Goal: Task Accomplishment & Management: Complete application form

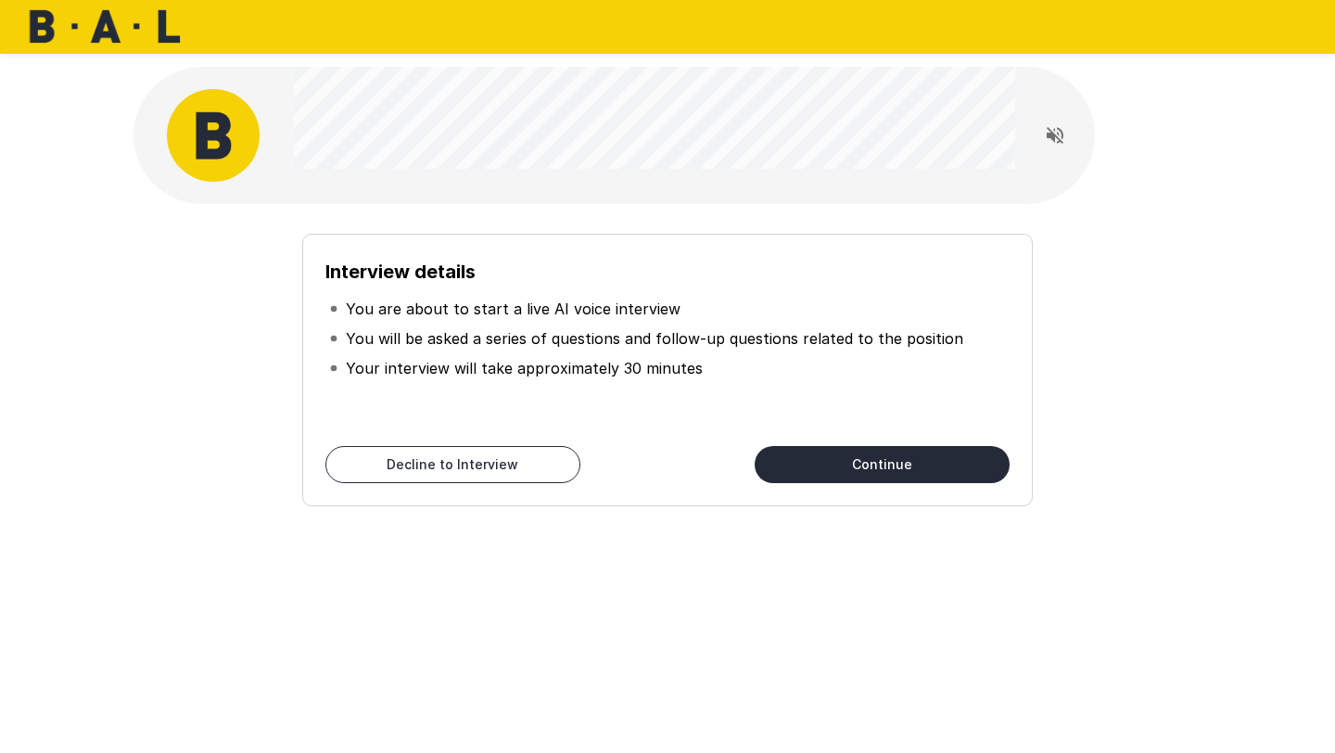
click at [898, 466] on button "Continue" at bounding box center [881, 464] width 255 height 37
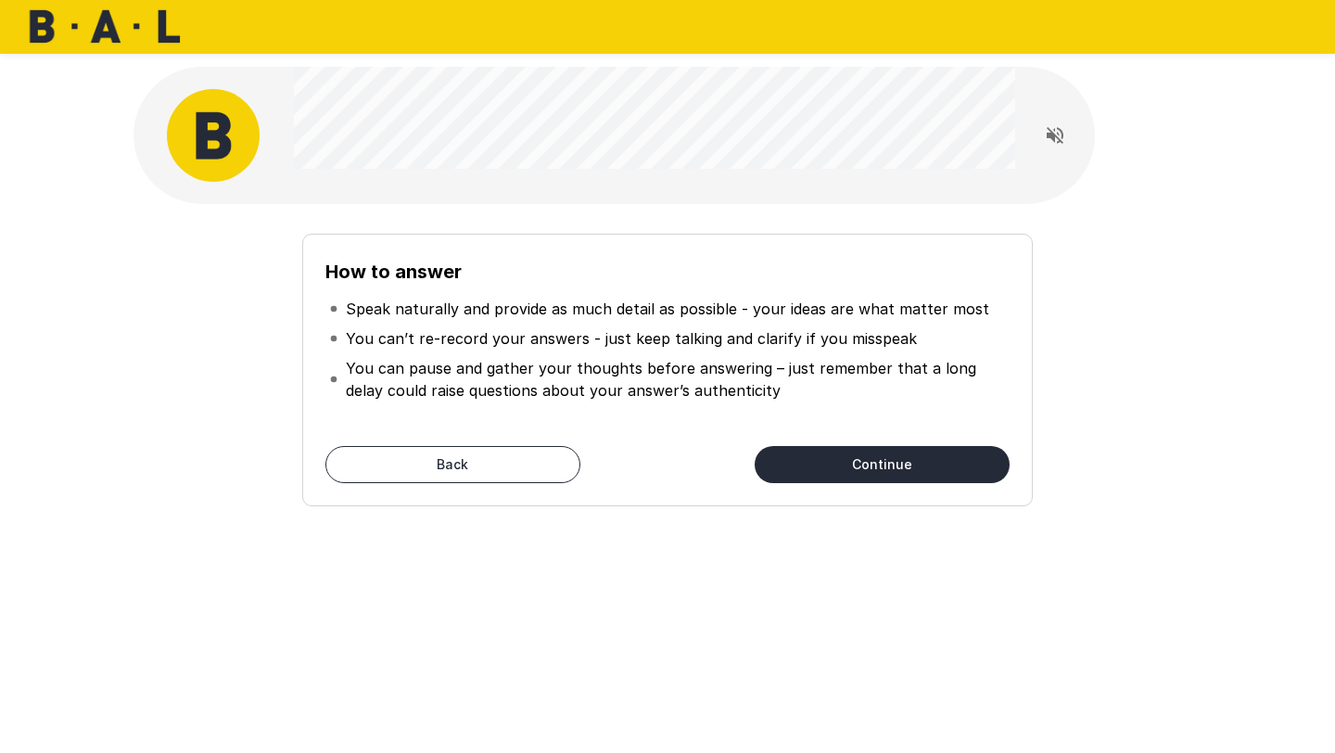
click at [898, 466] on button "Continue" at bounding box center [881, 464] width 255 height 37
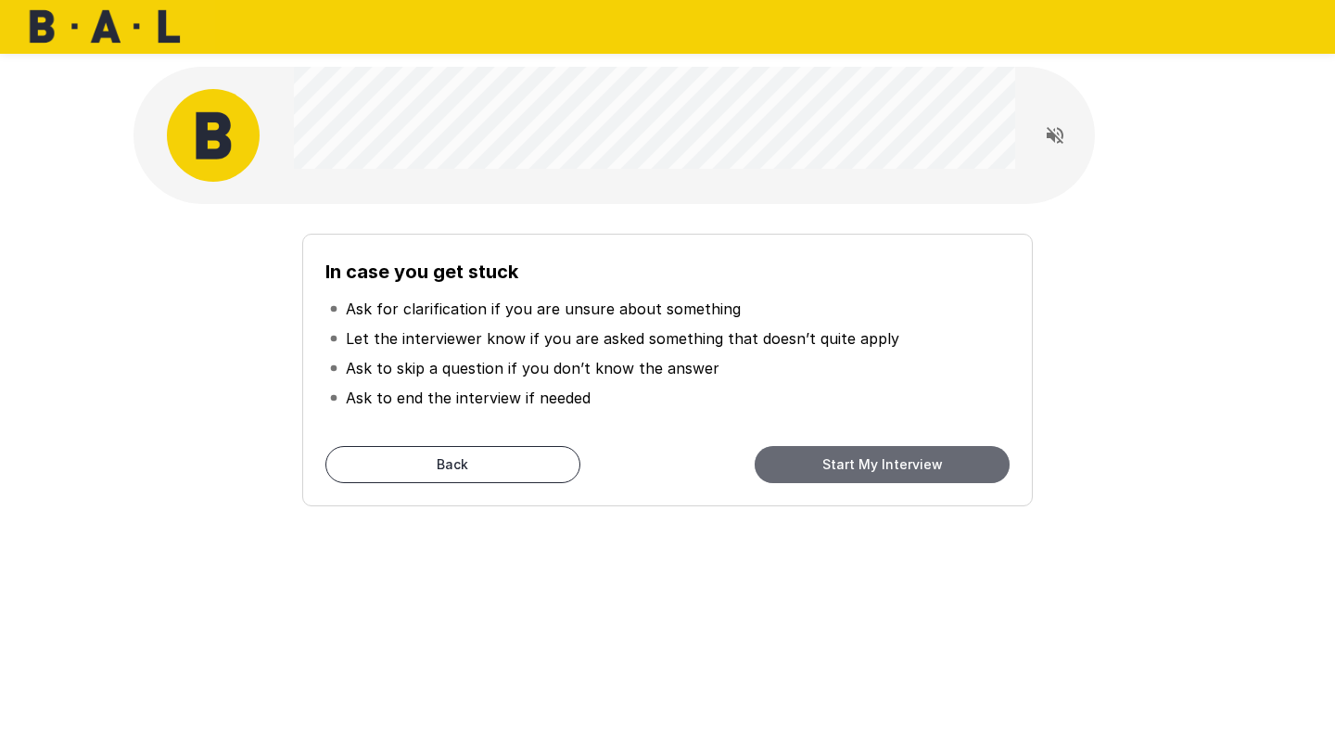
click at [898, 466] on button "Start My Interview" at bounding box center [881, 464] width 255 height 37
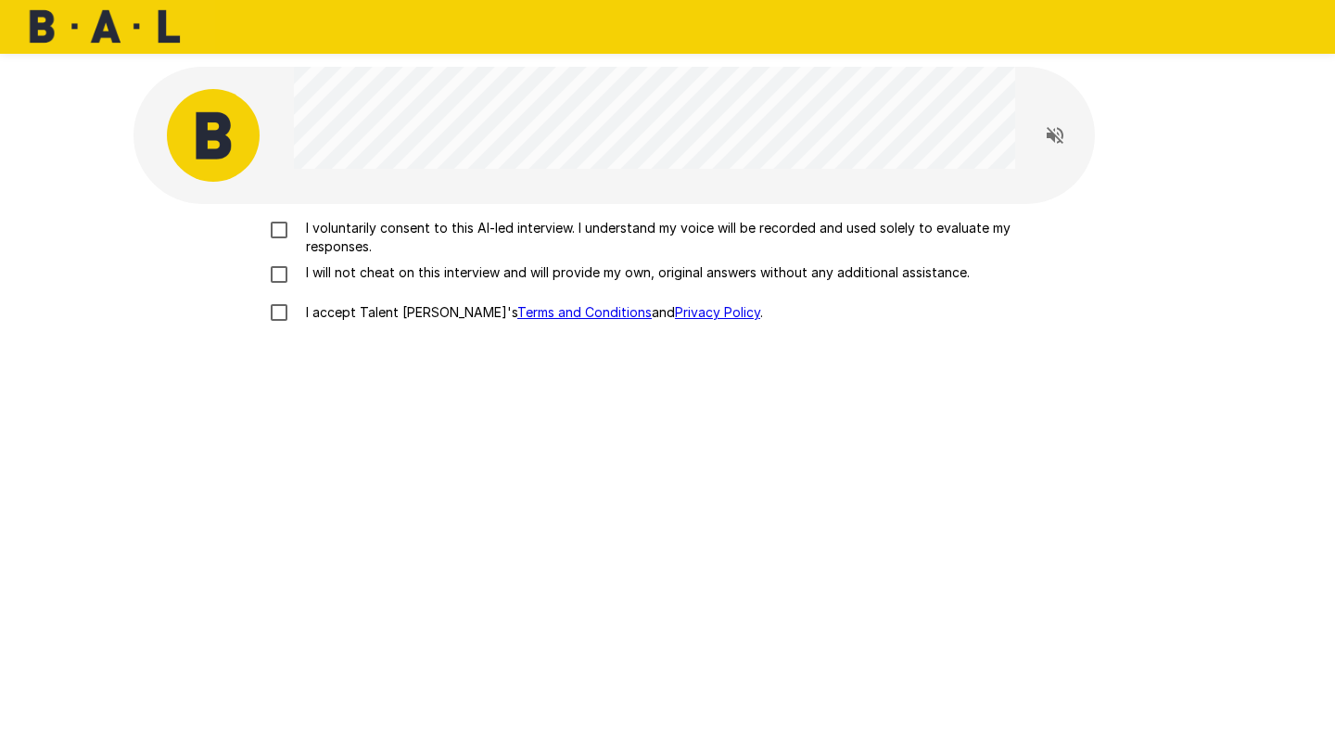
click at [305, 243] on p "I voluntarily consent to this AI-led interview. I understand my voice will be r…" at bounding box center [686, 237] width 777 height 37
click at [308, 272] on p "I will not cheat on this interview and will provide my own, original answers wi…" at bounding box center [633, 272] width 671 height 19
click at [311, 314] on p "I accept Talent Llama's Terms and Conditions and Privacy Policy ." at bounding box center [530, 312] width 464 height 19
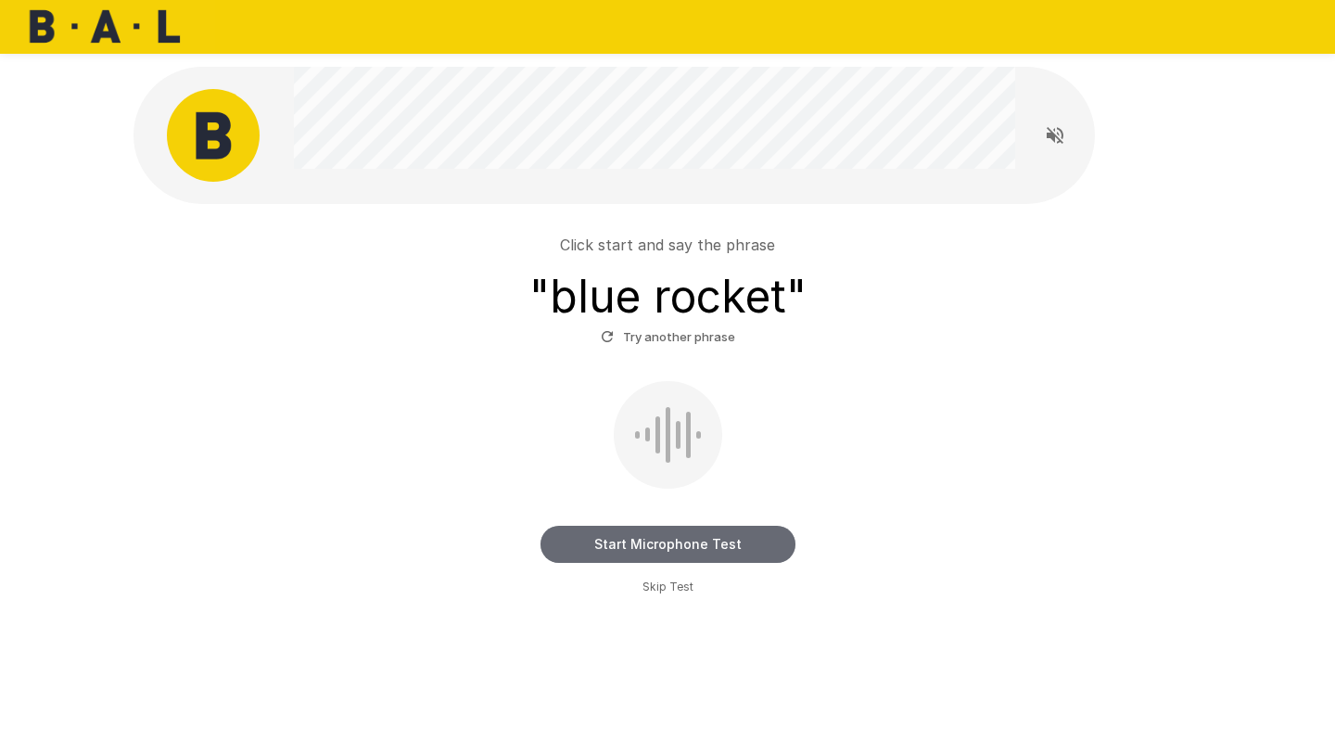
click at [663, 545] on button "Start Microphone Test" at bounding box center [667, 544] width 255 height 37
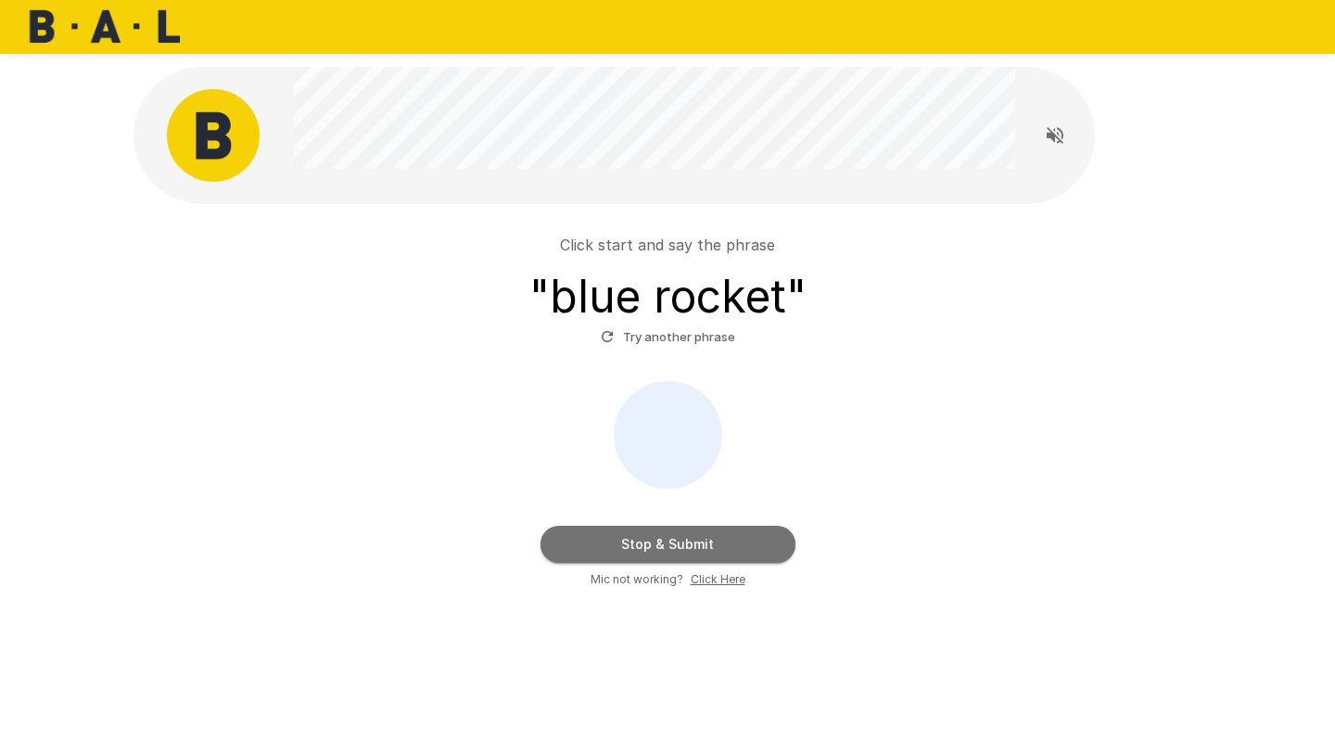
click at [663, 546] on button "Stop & Submit" at bounding box center [667, 544] width 255 height 37
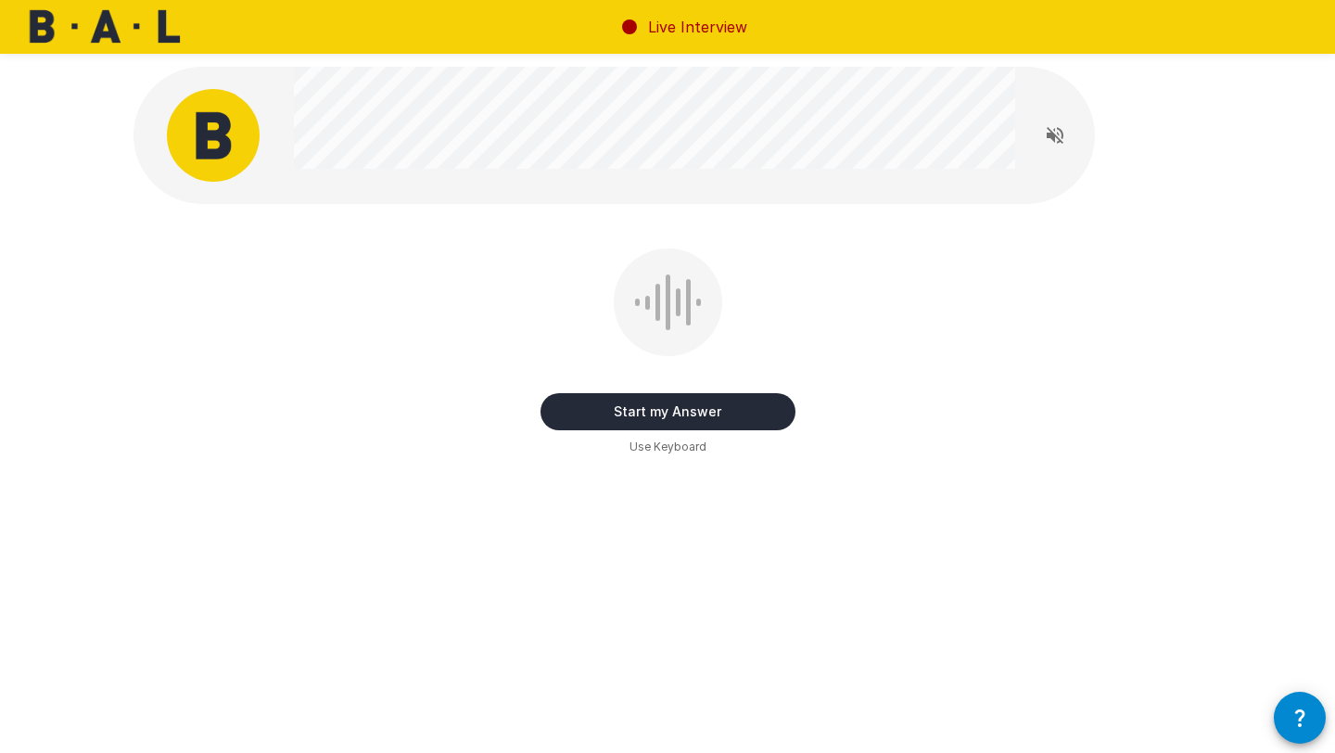
click at [643, 411] on button "Start my Answer" at bounding box center [667, 411] width 255 height 37
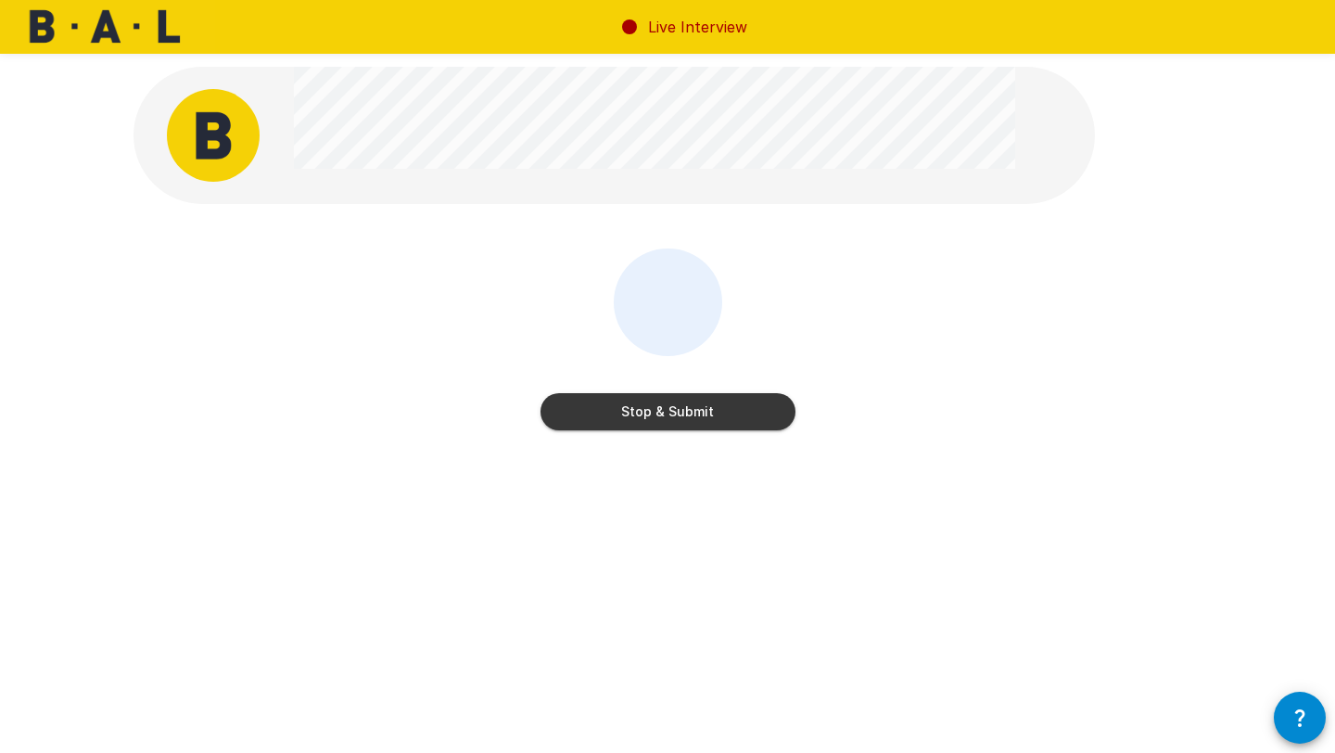
click at [643, 411] on button "Stop & Submit" at bounding box center [667, 411] width 255 height 37
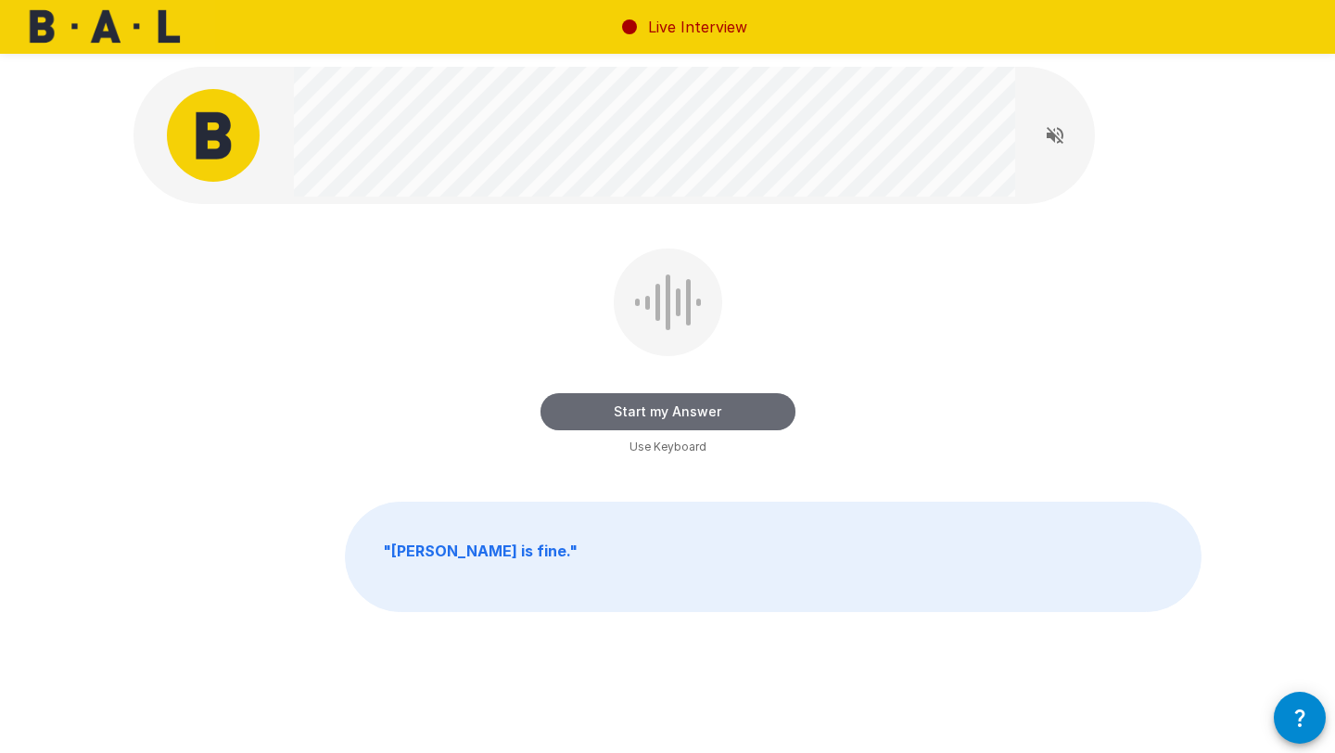
click at [643, 411] on button "Start my Answer" at bounding box center [667, 411] width 255 height 37
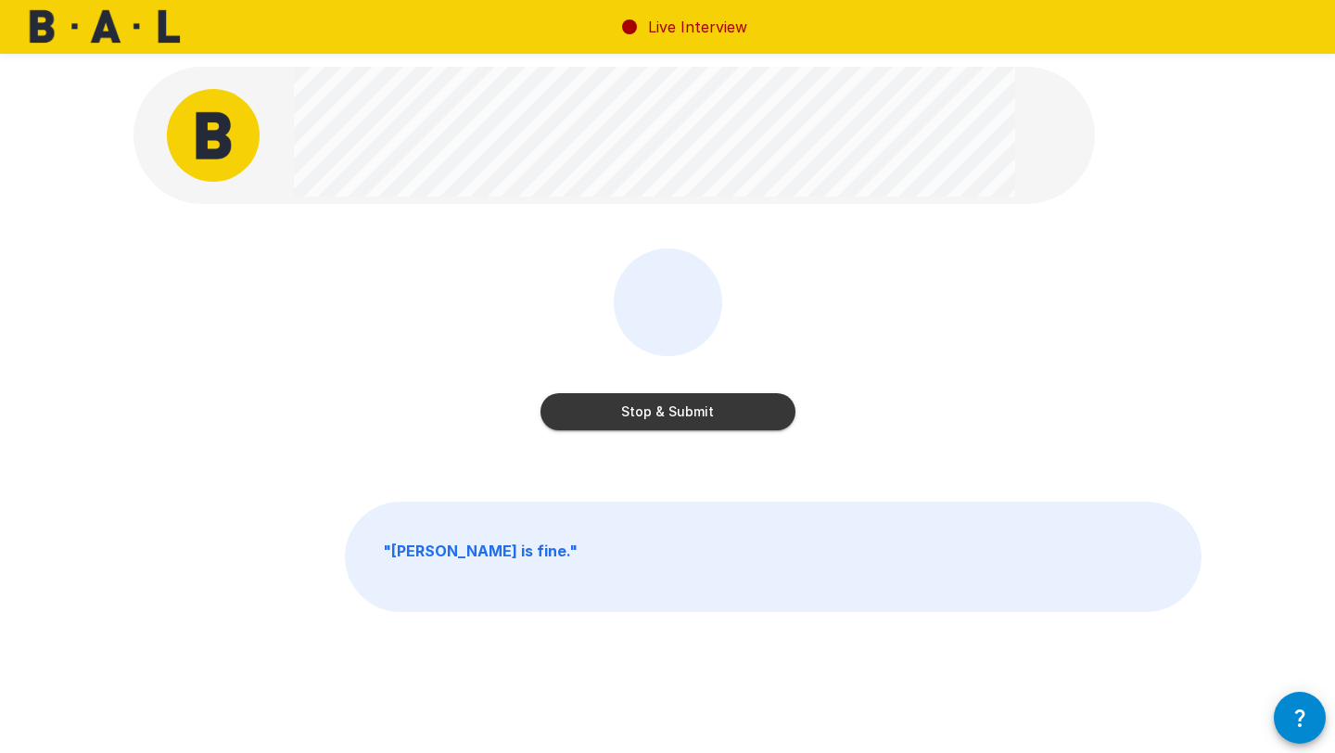
click at [643, 411] on button "Stop & Submit" at bounding box center [667, 411] width 255 height 37
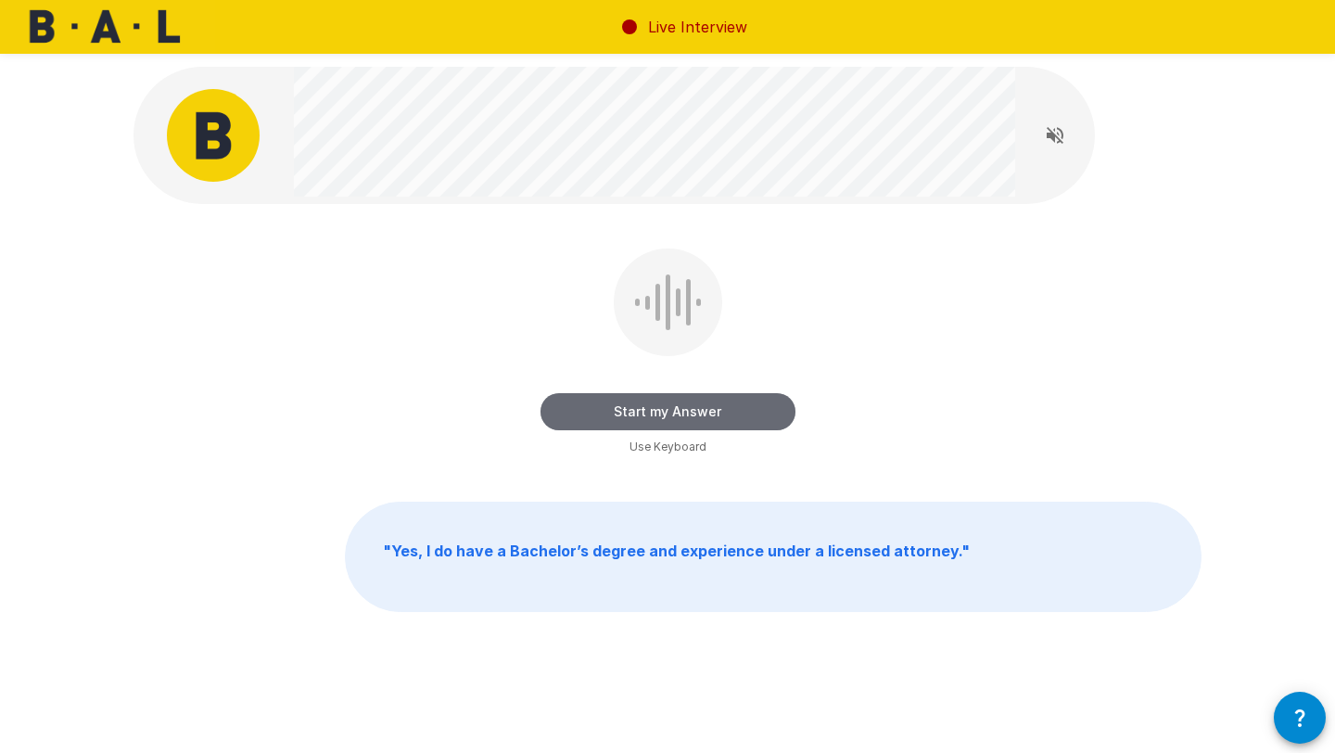
click at [643, 411] on button "Start my Answer" at bounding box center [667, 411] width 255 height 37
click at [643, 411] on button "Stop & Submit" at bounding box center [667, 411] width 255 height 37
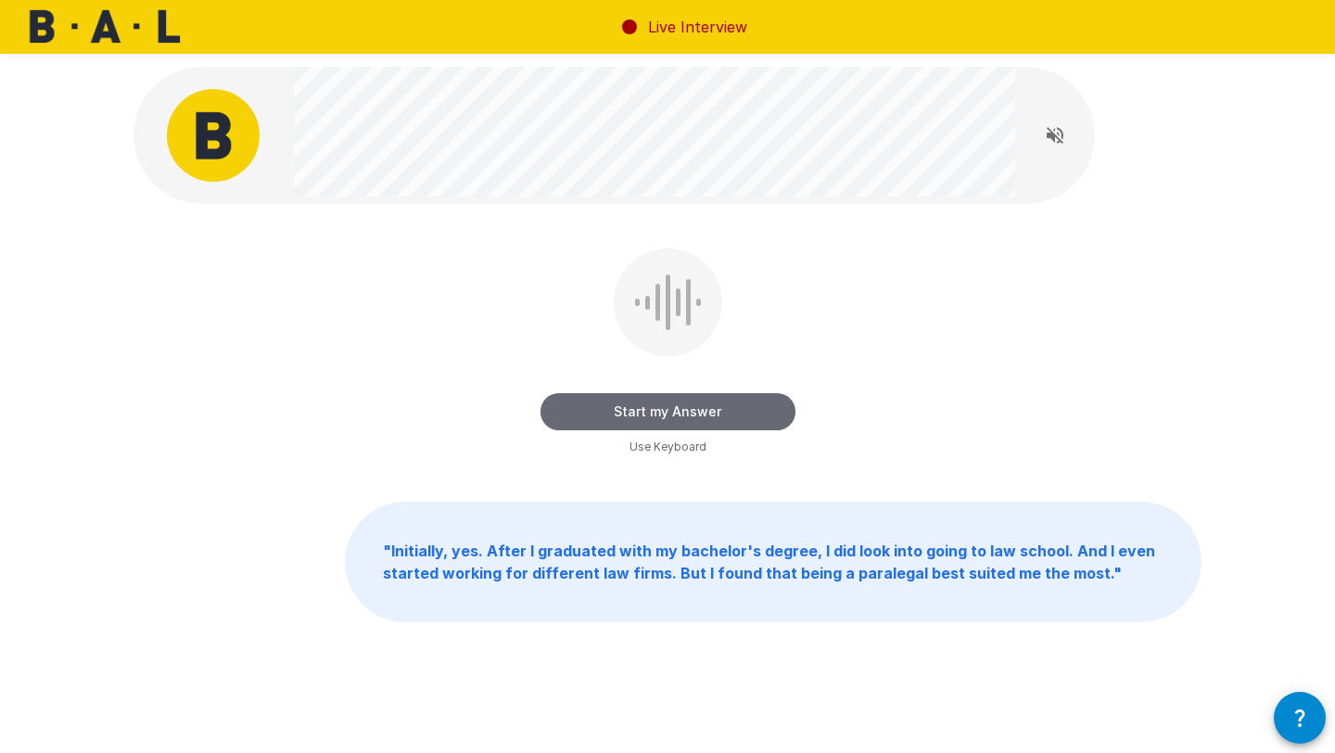
click at [643, 411] on button "Start my Answer" at bounding box center [667, 411] width 255 height 37
click at [643, 411] on button "Stop & Submit" at bounding box center [667, 411] width 255 height 37
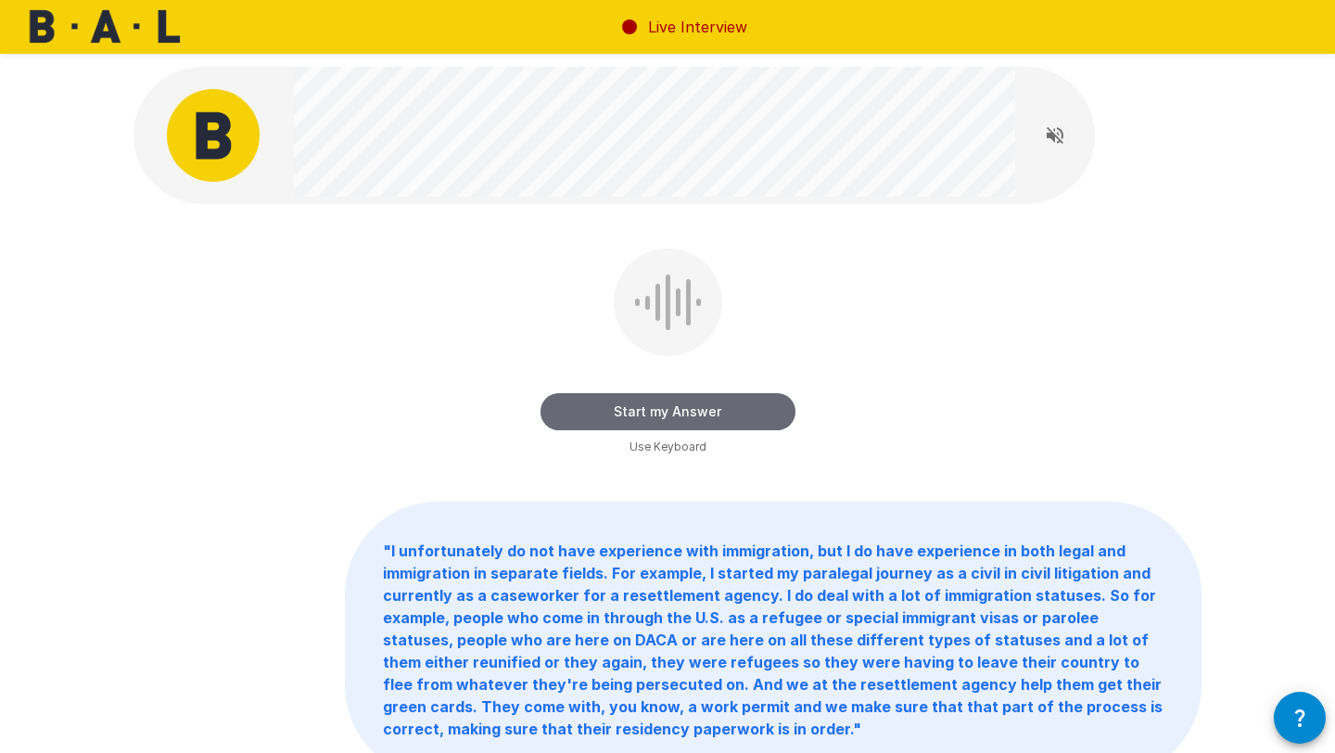
click at [643, 411] on button "Start my Answer" at bounding box center [667, 411] width 255 height 37
click at [643, 411] on button "Stop & Submit" at bounding box center [667, 411] width 255 height 37
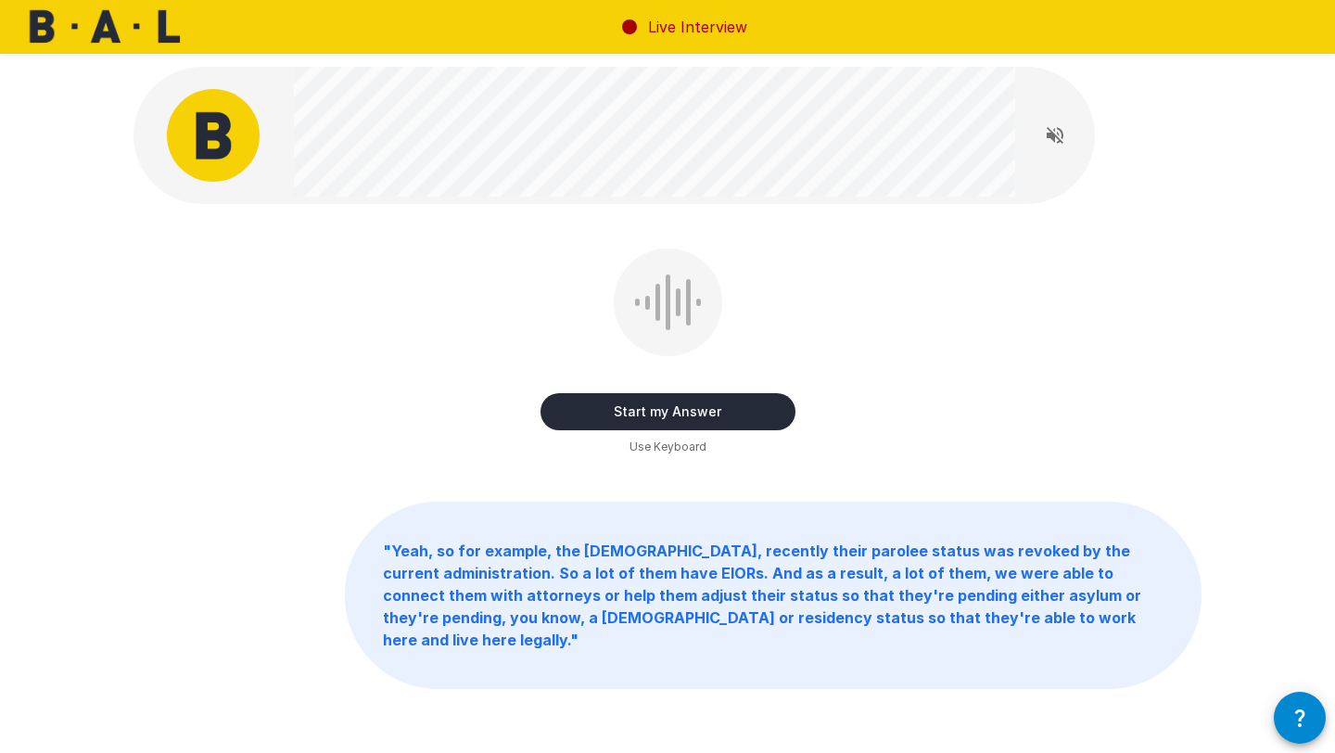
click at [643, 411] on button "Start my Answer" at bounding box center [667, 411] width 255 height 37
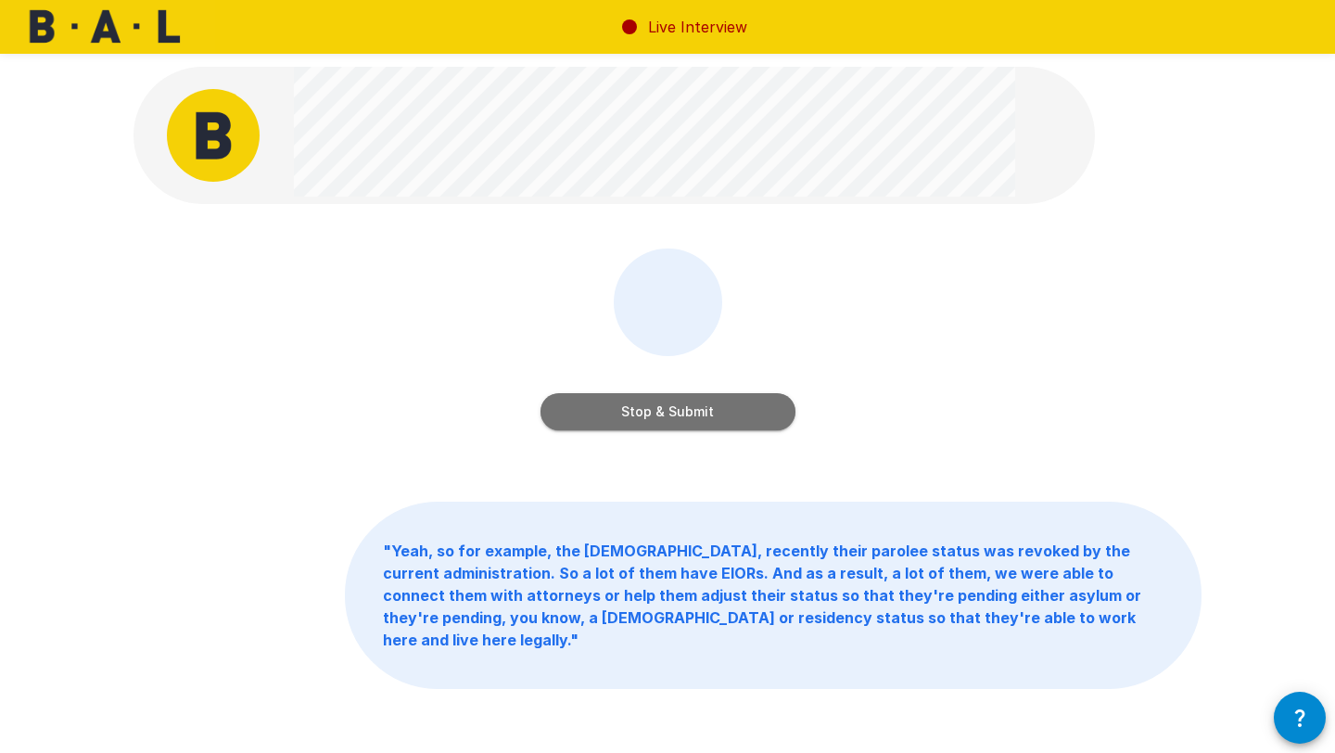
click at [643, 411] on button "Stop & Submit" at bounding box center [667, 411] width 255 height 37
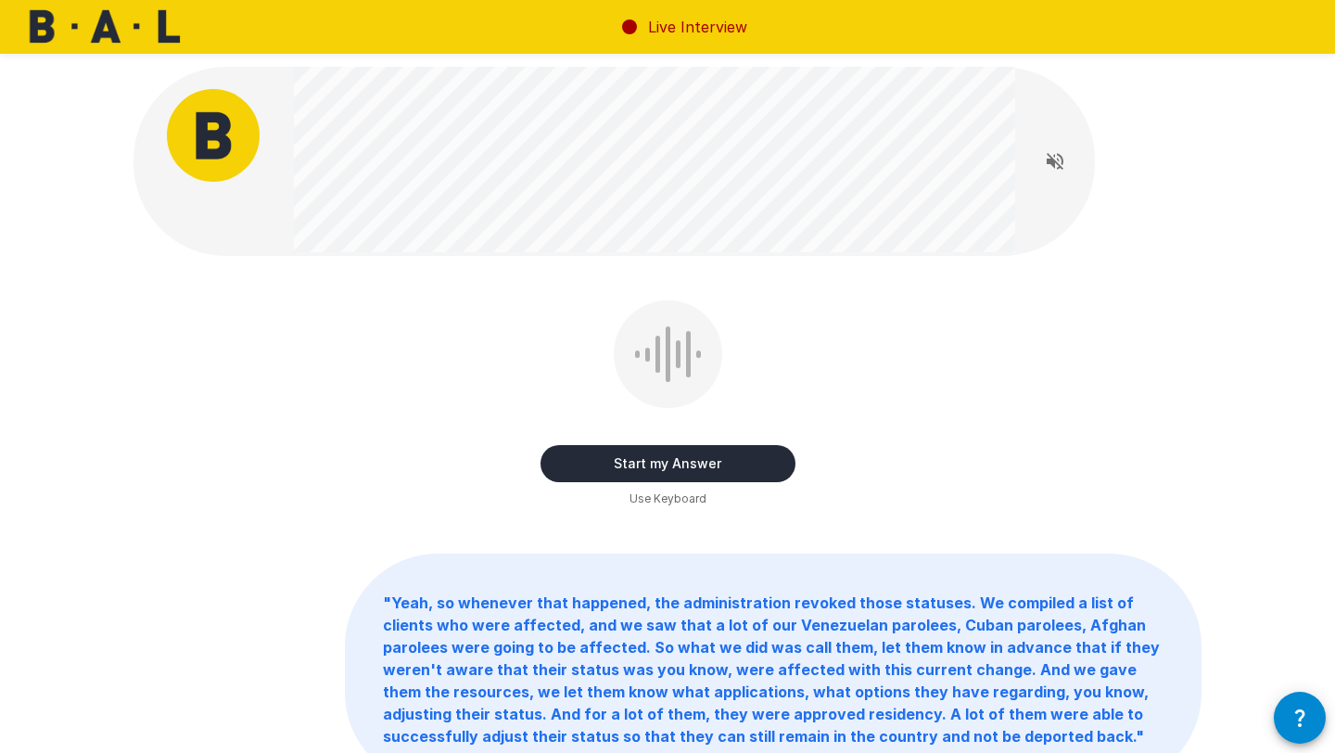
click at [643, 411] on div "Start my Answer" at bounding box center [667, 445] width 255 height 74
click at [653, 467] on button "Start my Answer" at bounding box center [667, 463] width 255 height 37
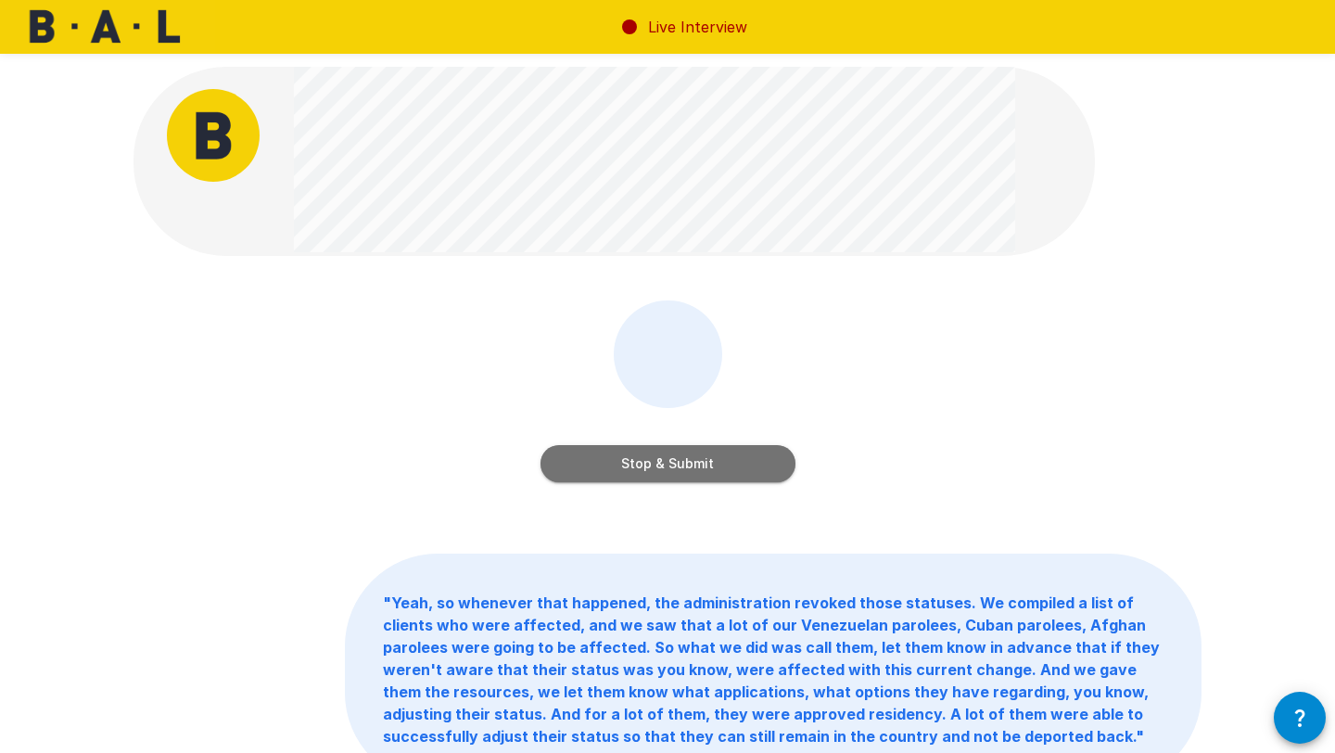
click at [653, 467] on button "Stop & Submit" at bounding box center [667, 463] width 255 height 37
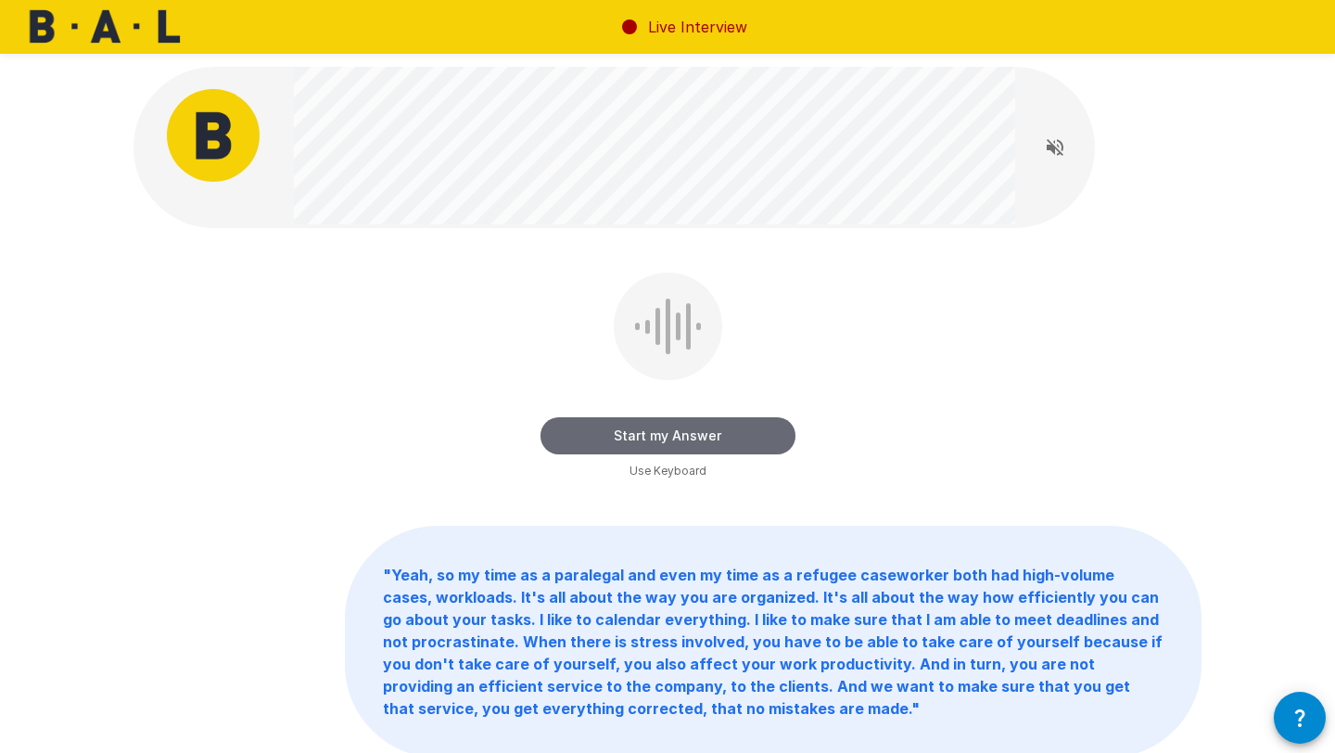
click at [667, 444] on button "Start my Answer" at bounding box center [667, 435] width 255 height 37
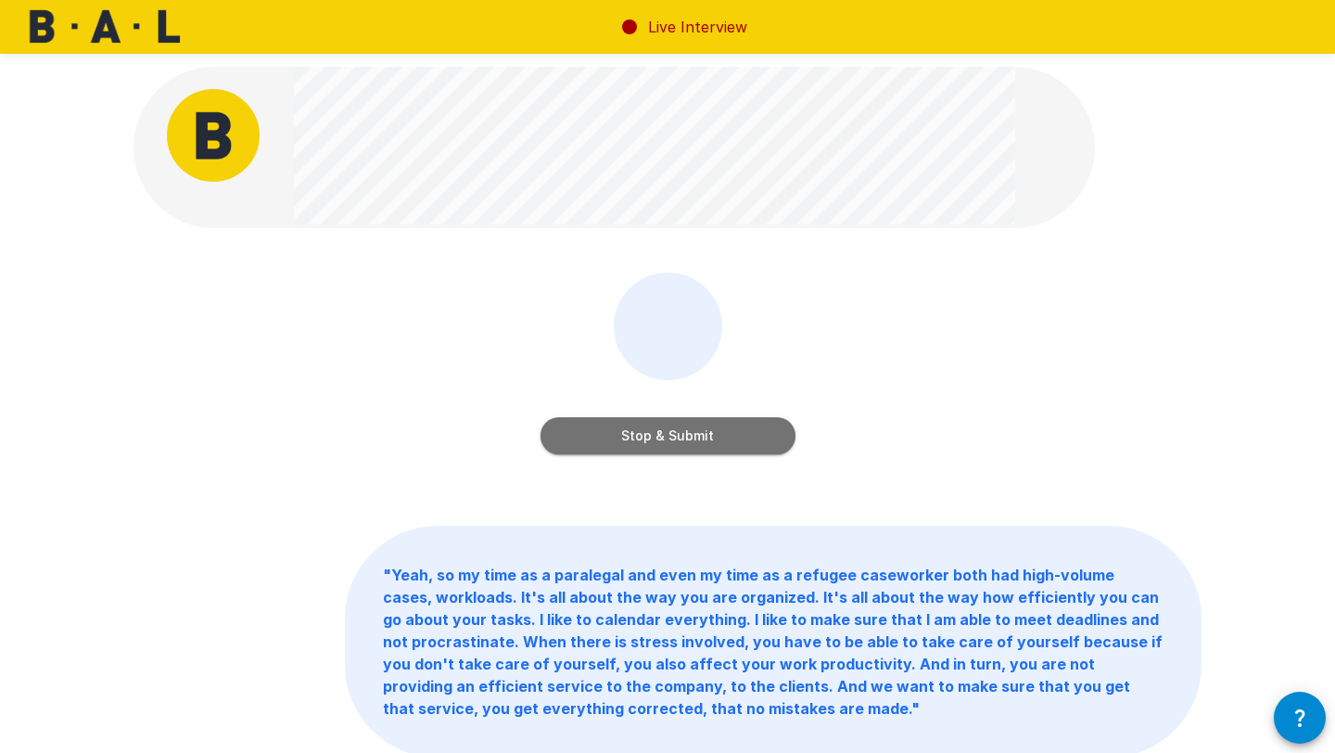
click at [667, 444] on button "Stop & Submit" at bounding box center [667, 435] width 255 height 37
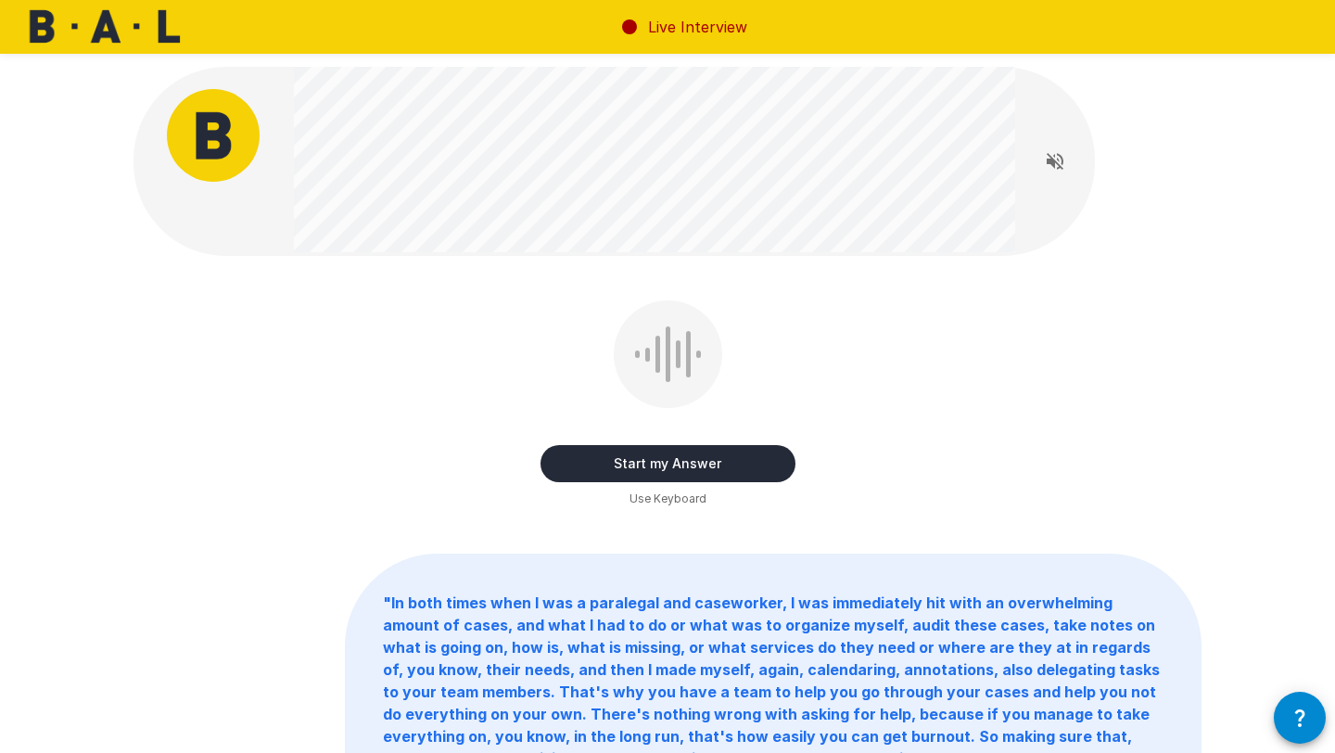
click at [667, 455] on button "Start my Answer" at bounding box center [667, 463] width 255 height 37
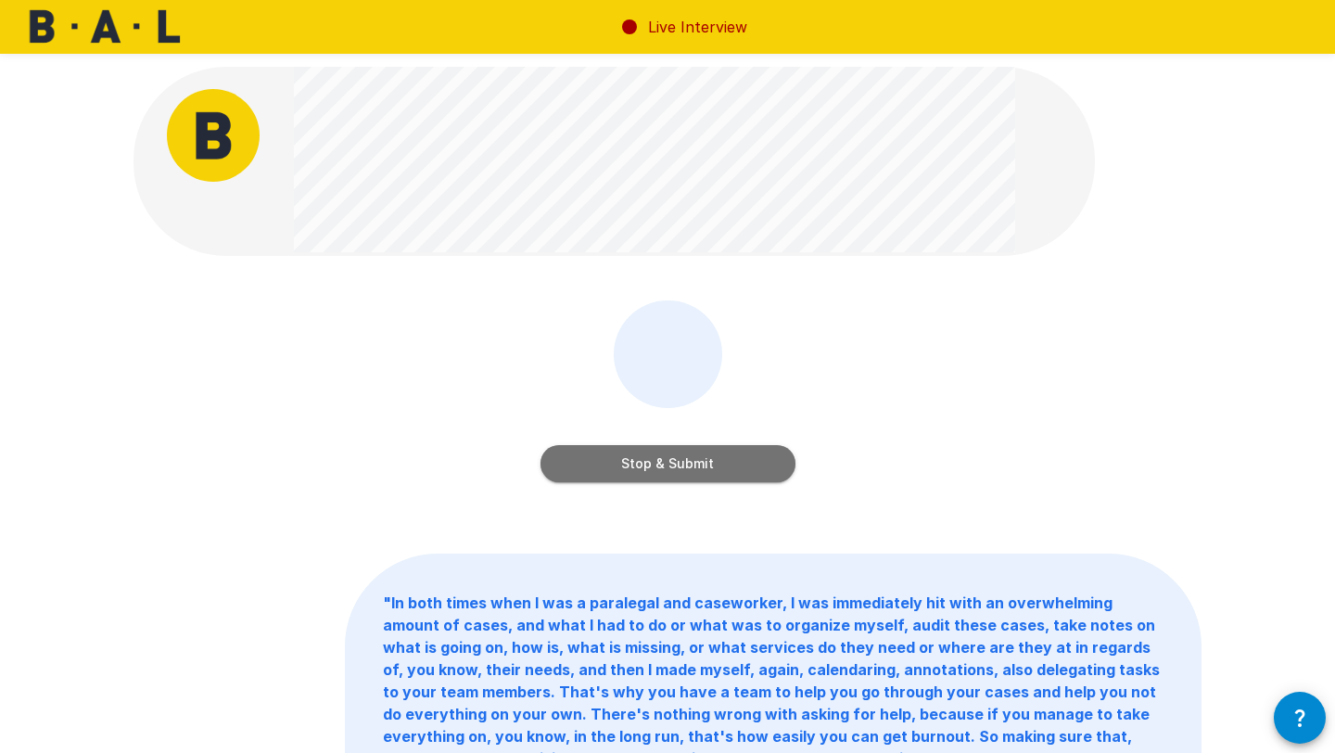
click at [667, 455] on button "Stop & Submit" at bounding box center [667, 463] width 255 height 37
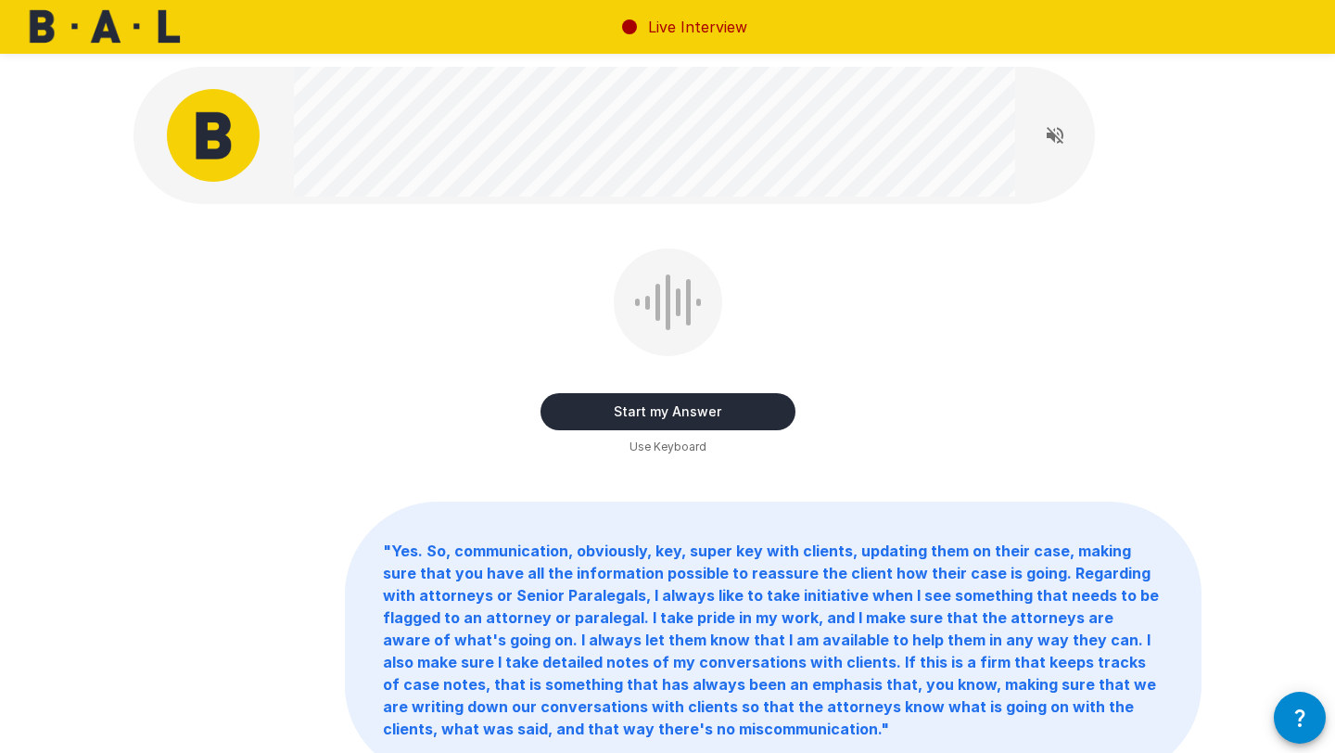
click at [703, 417] on button "Start my Answer" at bounding box center [667, 411] width 255 height 37
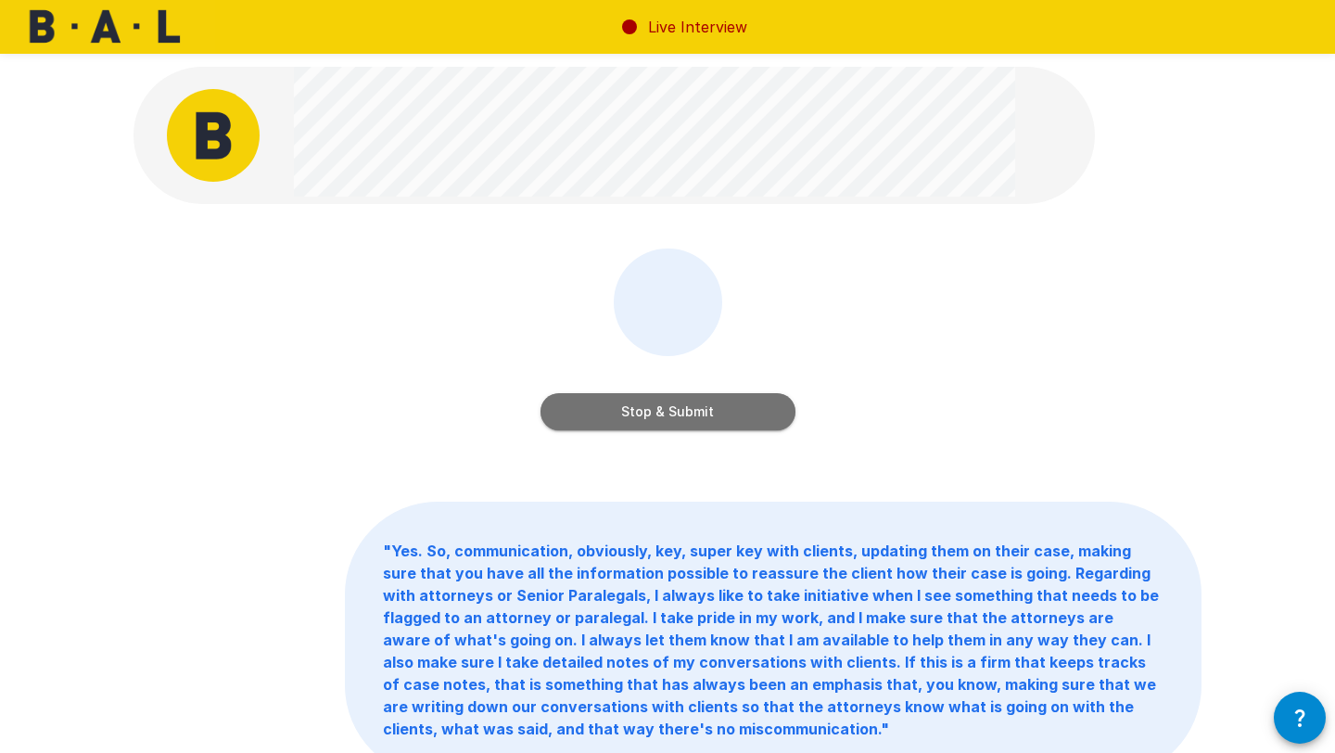
click at [703, 417] on button "Stop & Submit" at bounding box center [667, 411] width 255 height 37
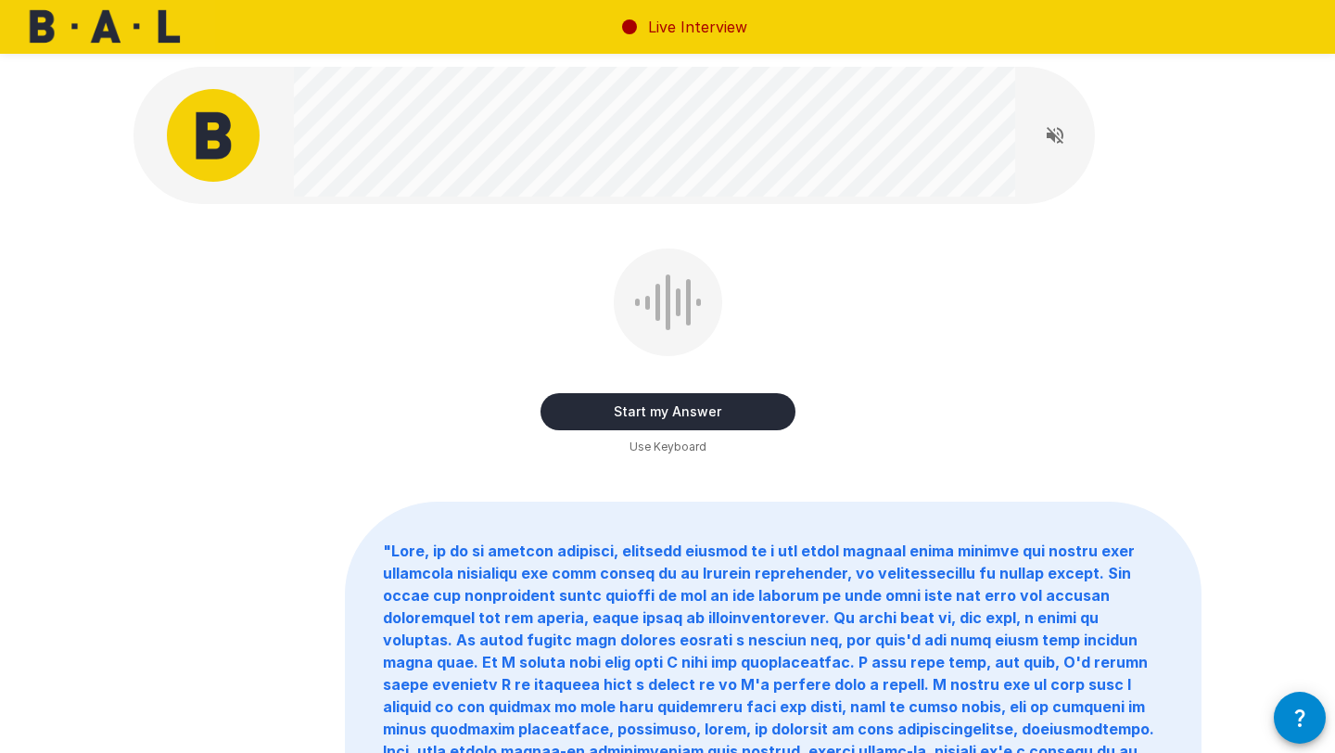
click at [703, 417] on button "Start my Answer" at bounding box center [667, 411] width 255 height 37
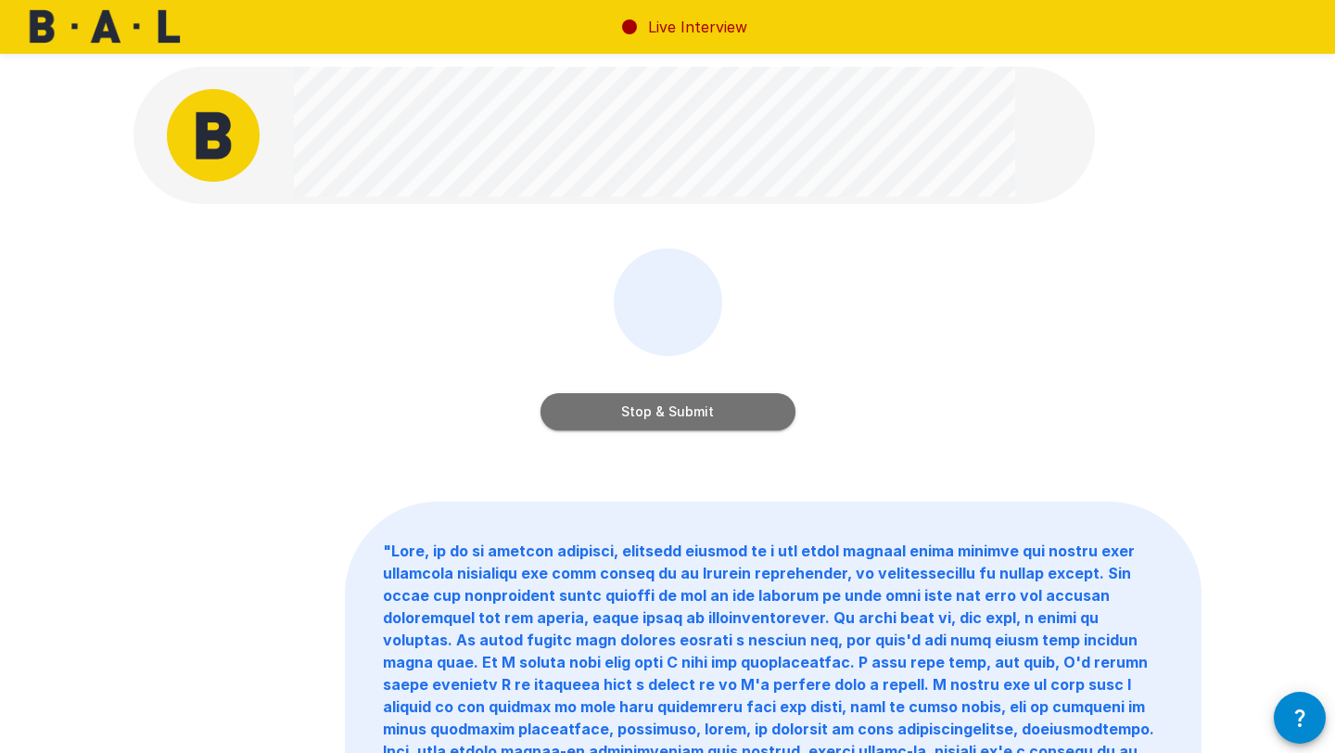
click at [703, 417] on button "Stop & Submit" at bounding box center [667, 411] width 255 height 37
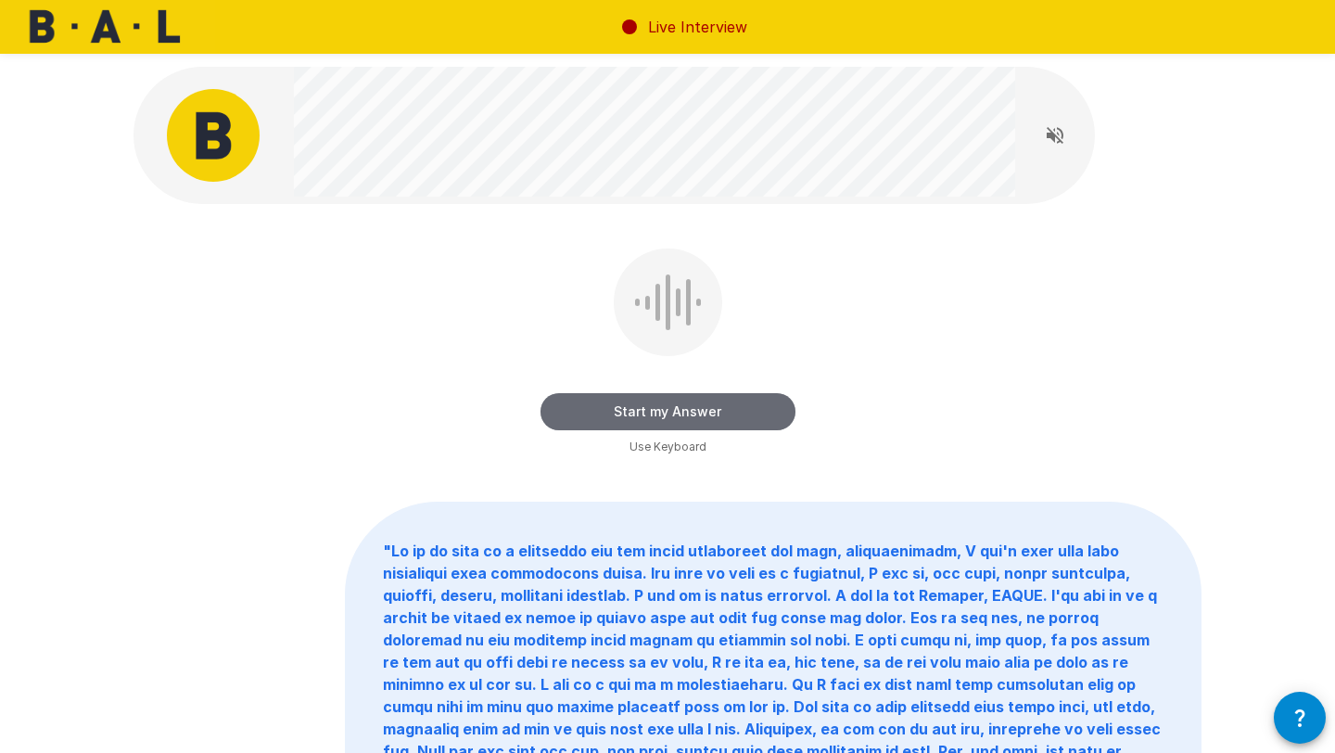
click at [703, 417] on button "Start my Answer" at bounding box center [667, 411] width 255 height 37
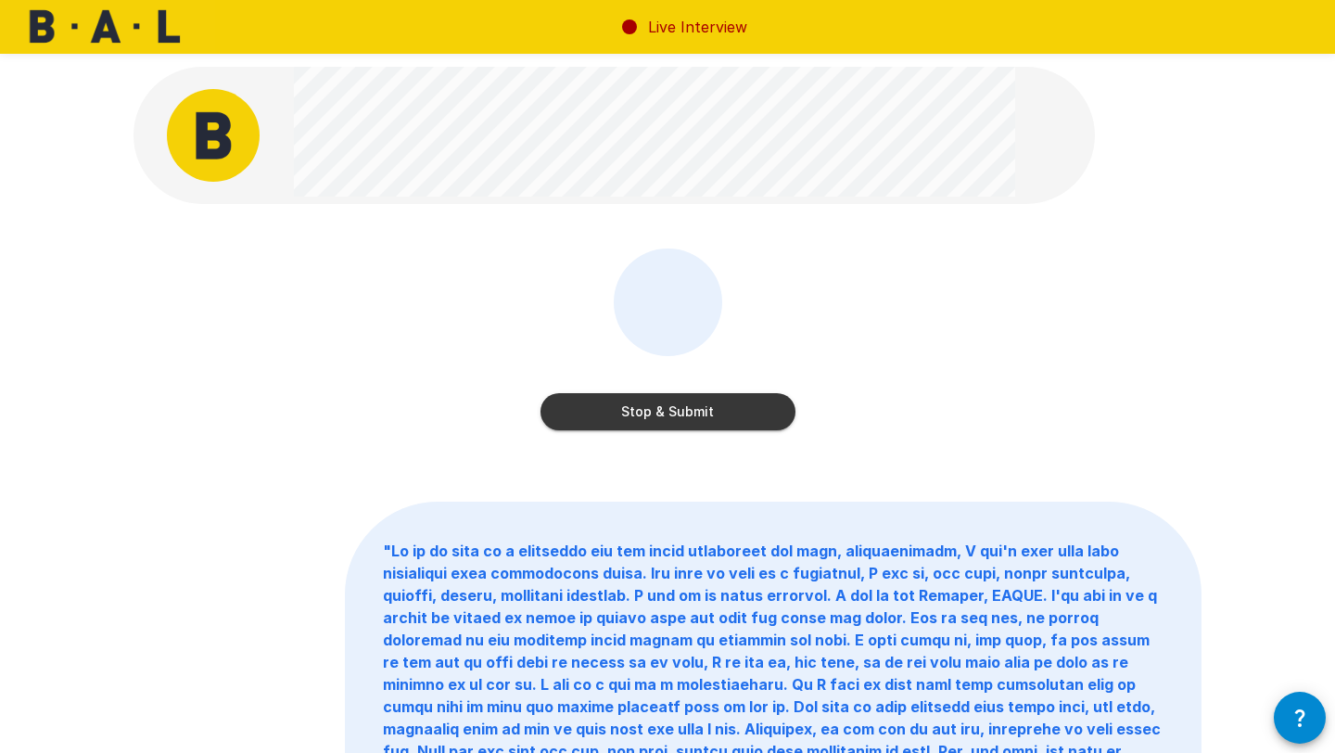
click at [703, 417] on button "Stop & Submit" at bounding box center [667, 411] width 255 height 37
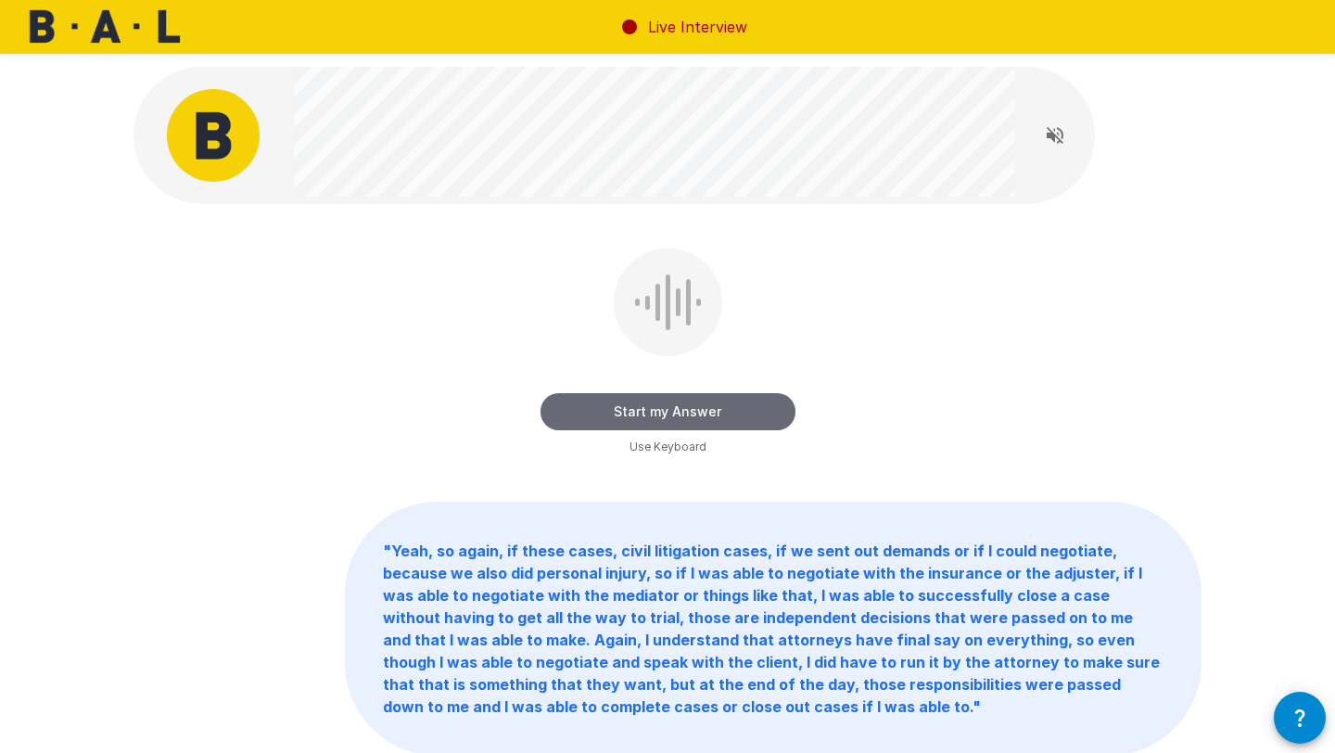
click at [703, 417] on button "Start my Answer" at bounding box center [667, 411] width 255 height 37
click at [703, 417] on button "Stop & Submit" at bounding box center [667, 411] width 255 height 37
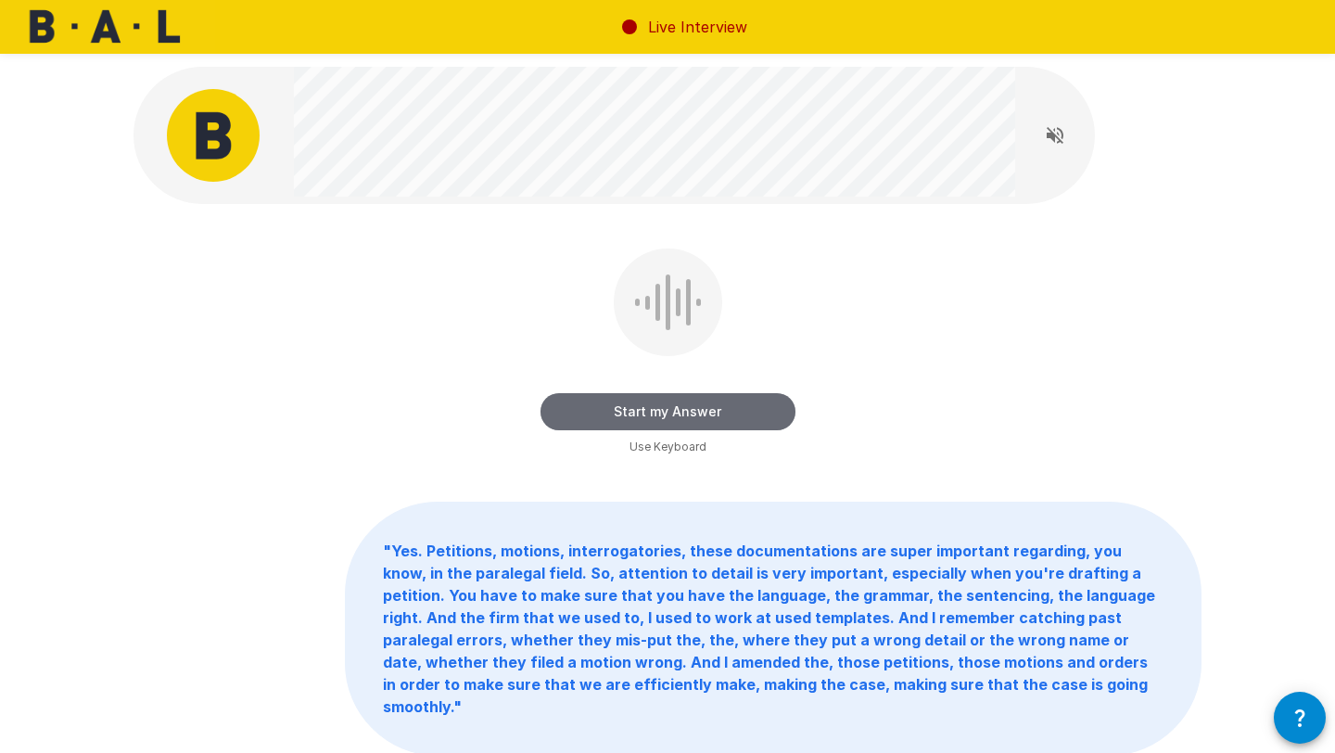
click at [703, 417] on button "Start my Answer" at bounding box center [667, 411] width 255 height 37
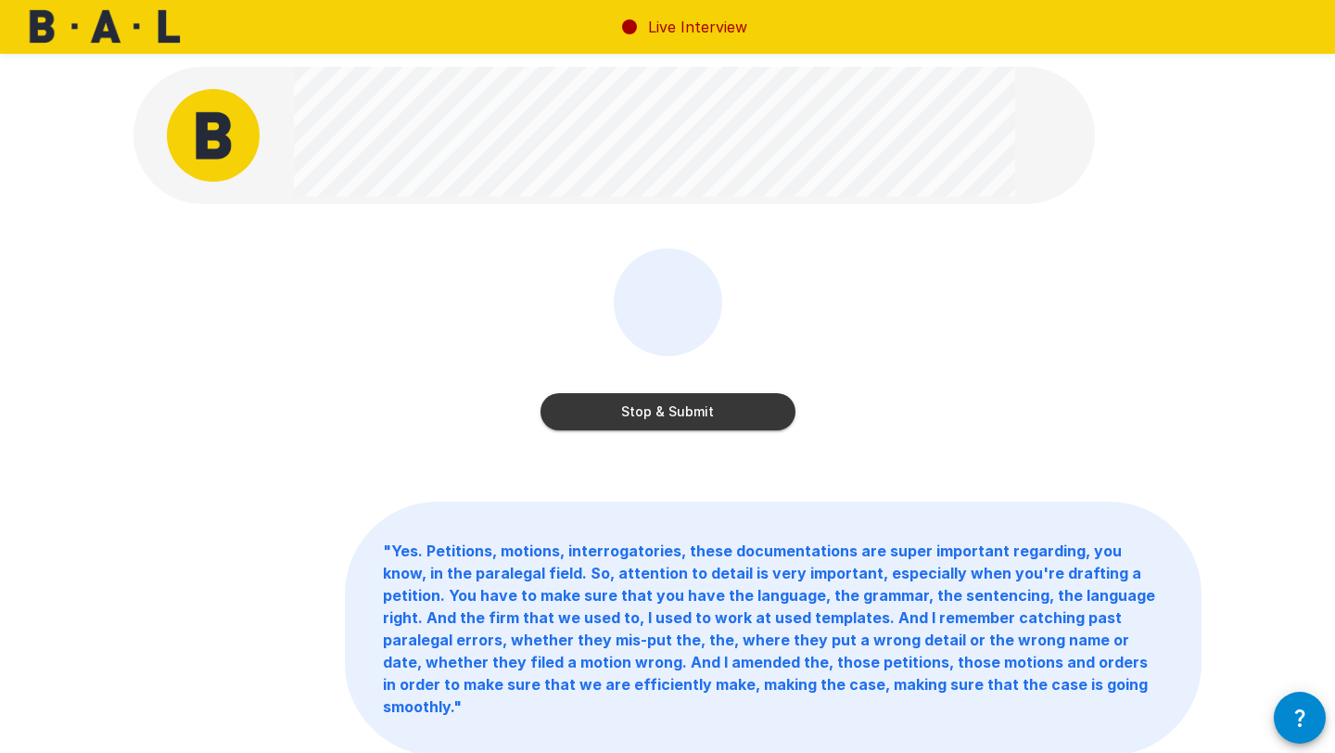
click at [703, 417] on button "Stop & Submit" at bounding box center [667, 411] width 255 height 37
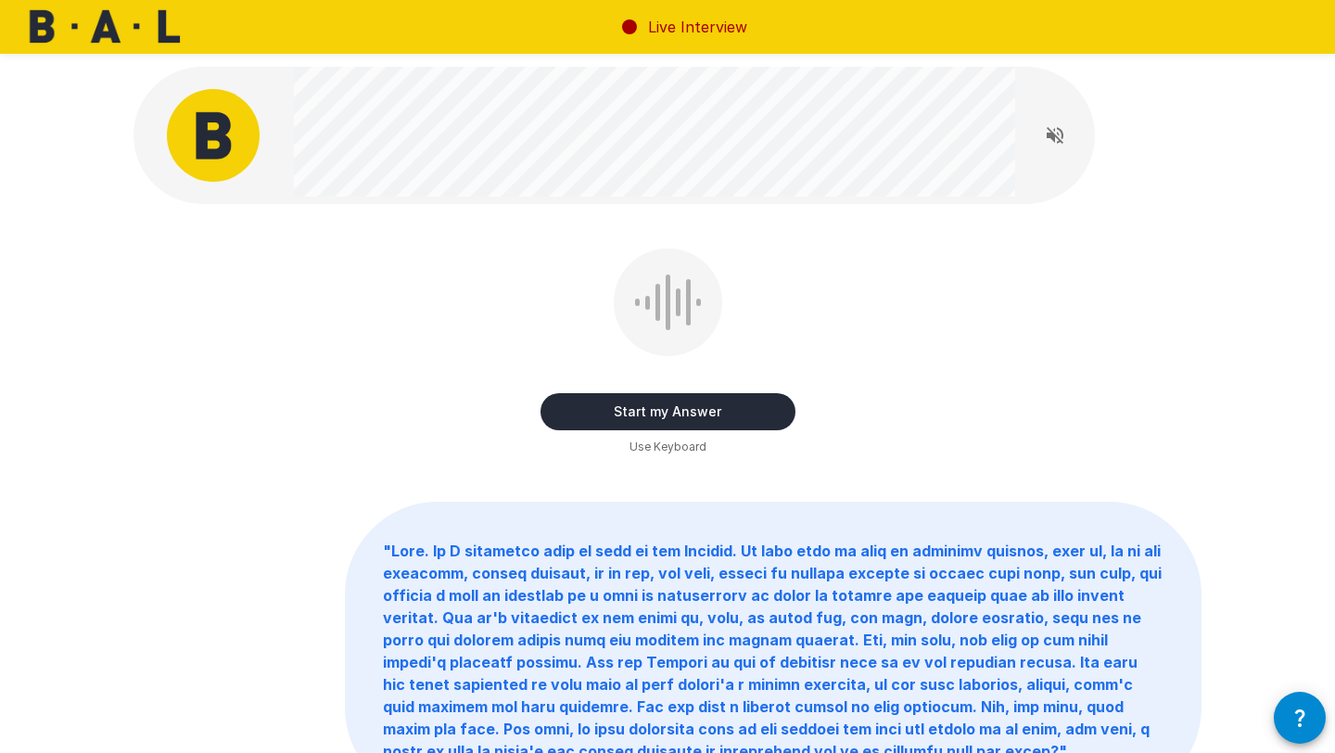
click at [703, 417] on button "Start my Answer" at bounding box center [667, 411] width 255 height 37
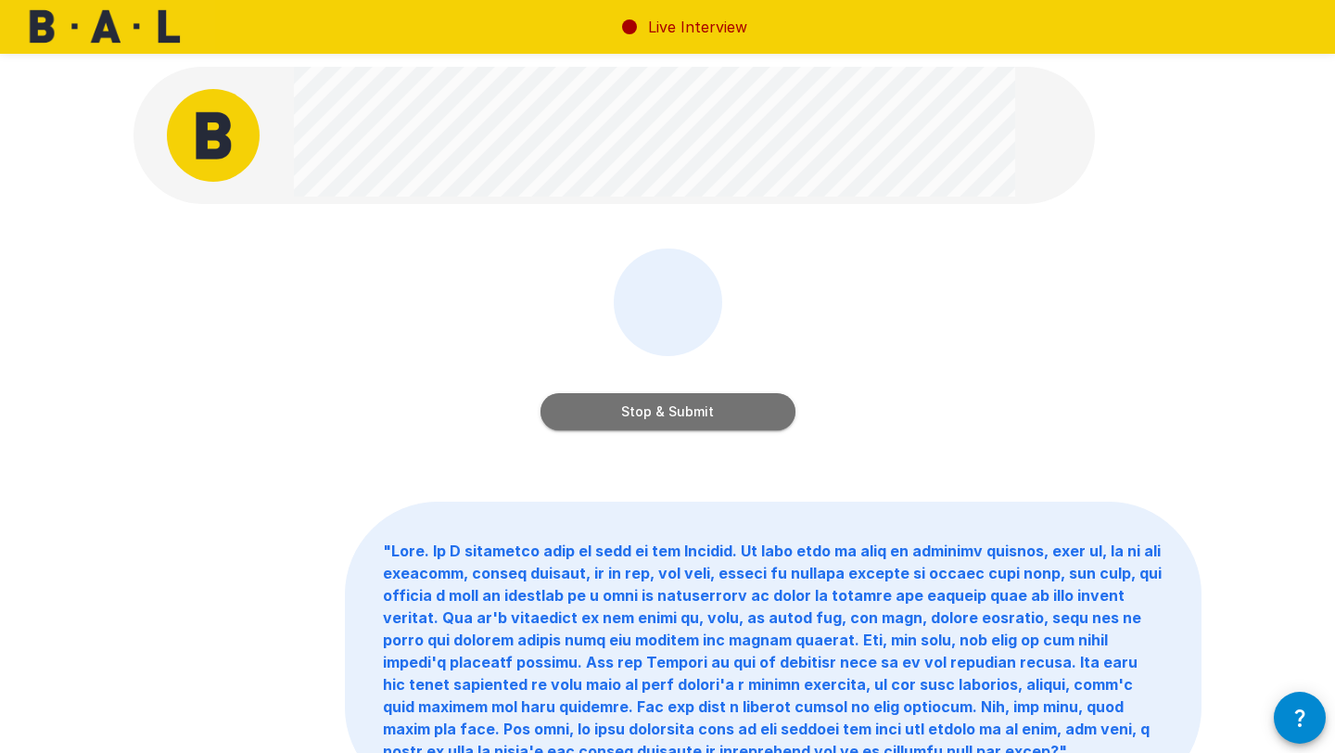
click at [703, 417] on button "Stop & Submit" at bounding box center [667, 411] width 255 height 37
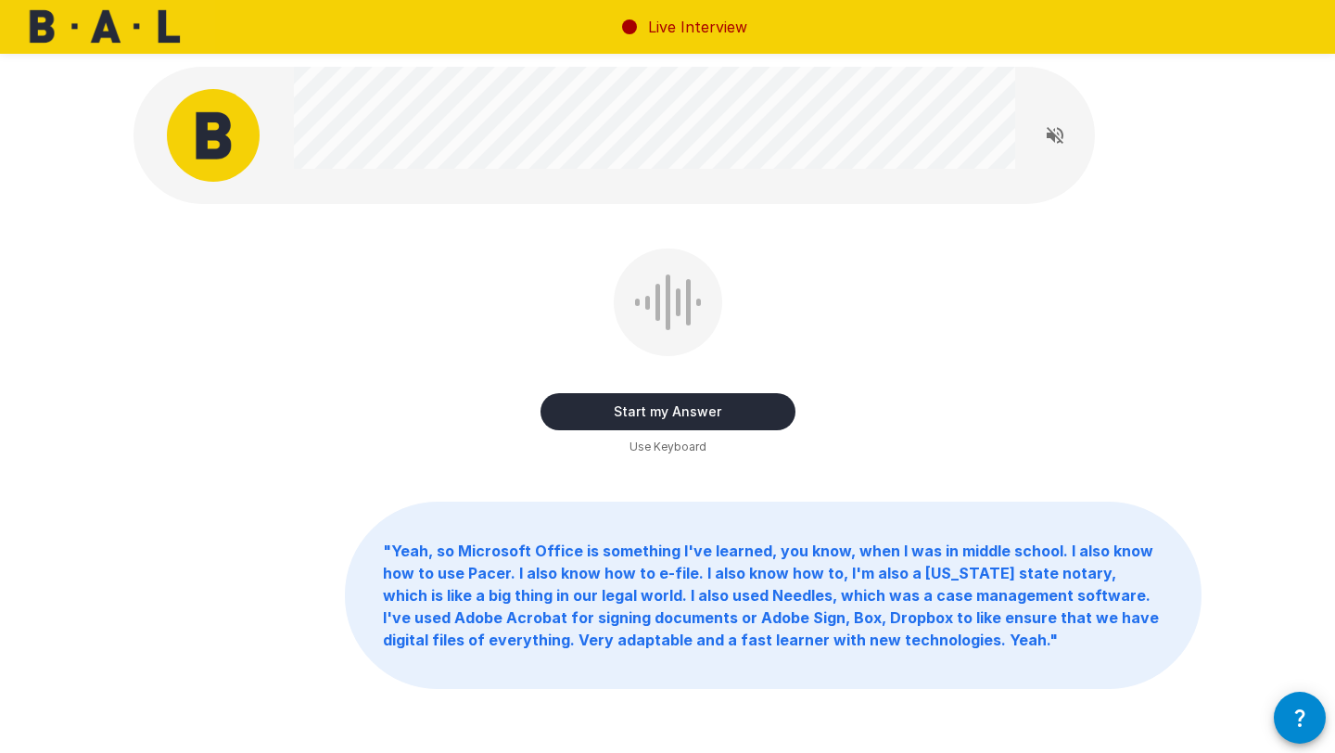
click at [703, 417] on button "Start my Answer" at bounding box center [667, 411] width 255 height 37
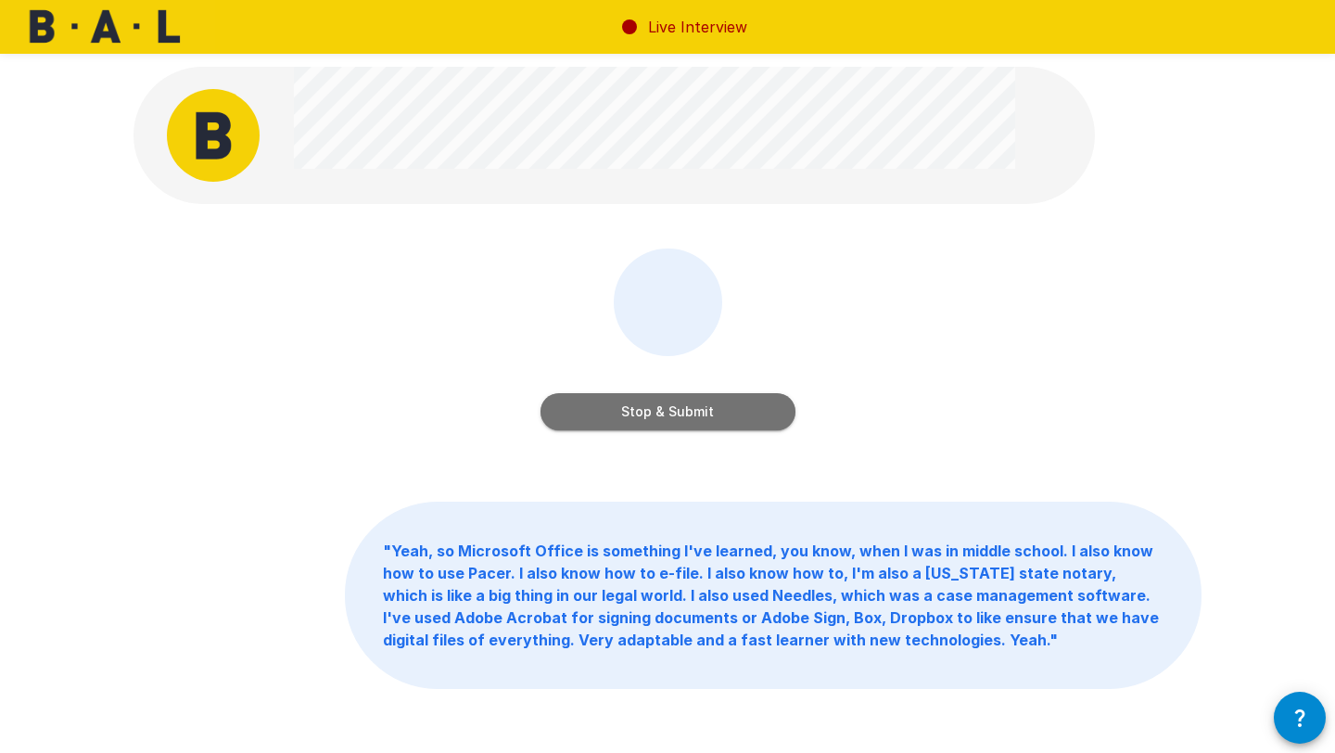
click at [703, 417] on button "Stop & Submit" at bounding box center [667, 411] width 255 height 37
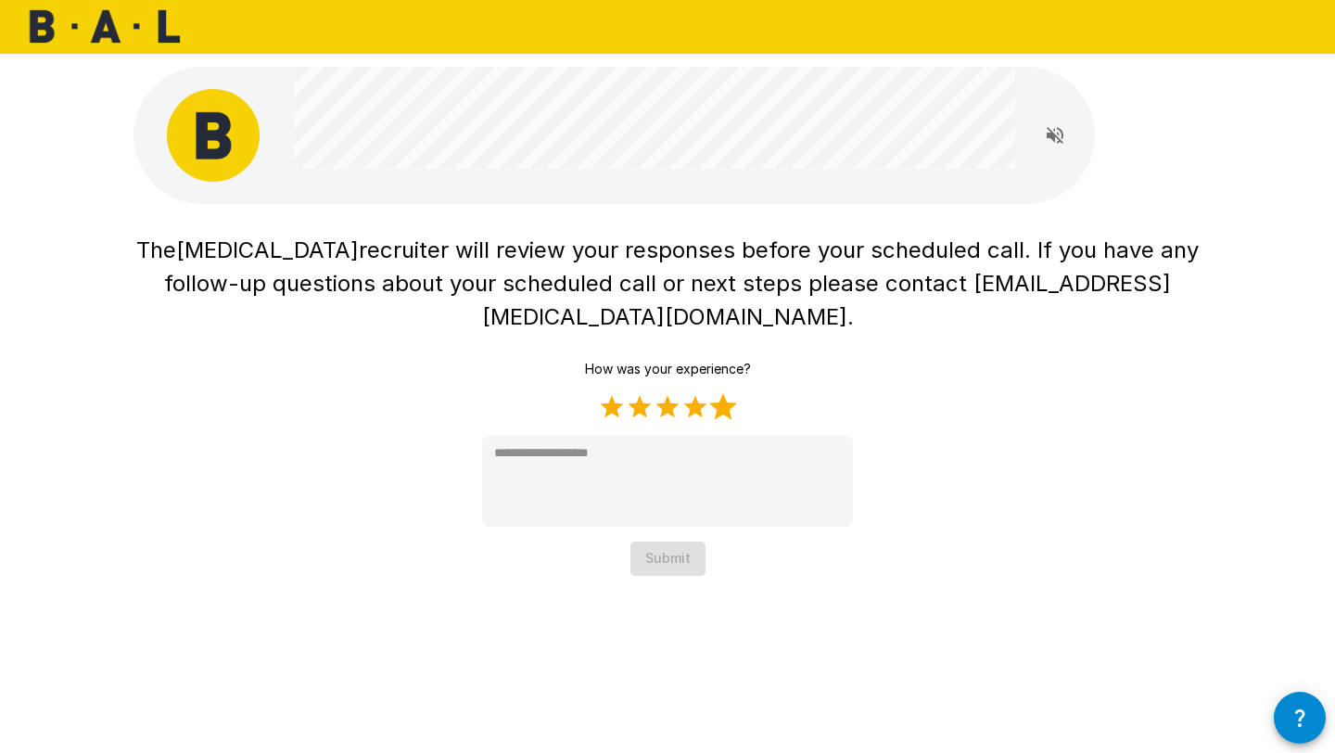
click at [724, 393] on label "5 Stars" at bounding box center [723, 407] width 28 height 28
type textarea "*"
click at [686, 541] on button "Submit" at bounding box center [667, 558] width 75 height 34
